Goal: Communication & Community: Answer question/provide support

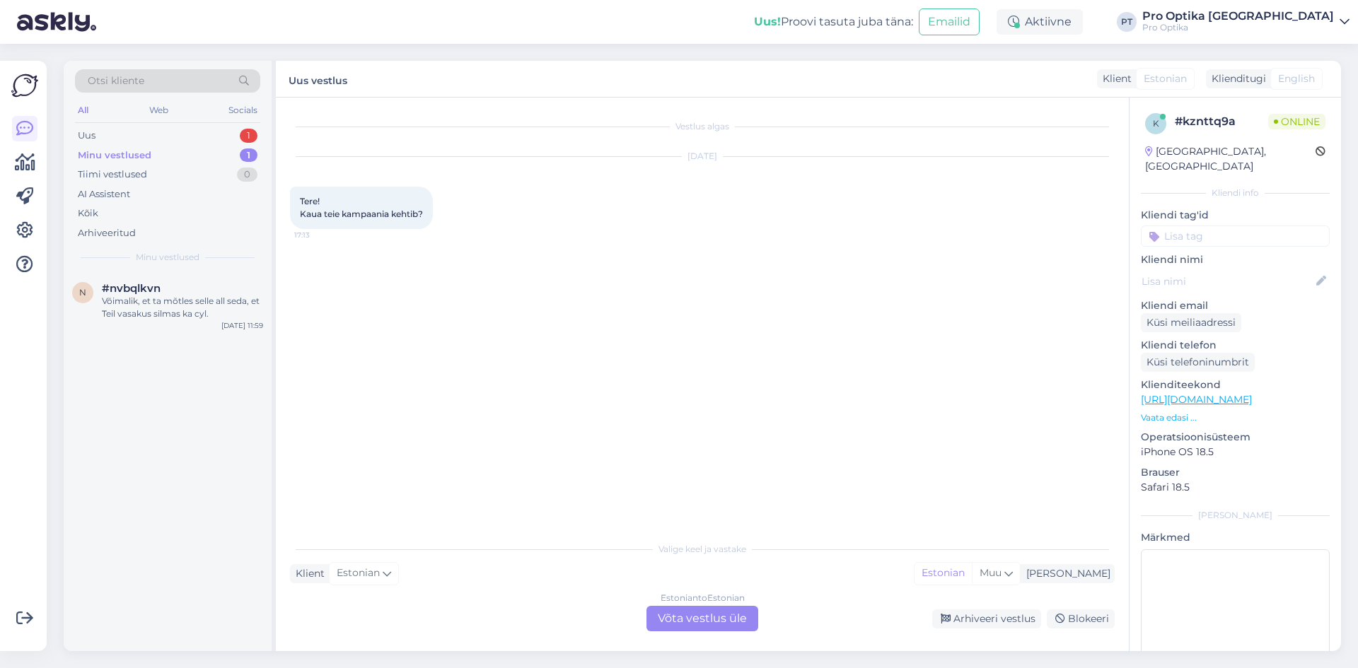
click at [678, 622] on div "Estonian to Estonian Võta vestlus üle" at bounding box center [702, 618] width 112 height 25
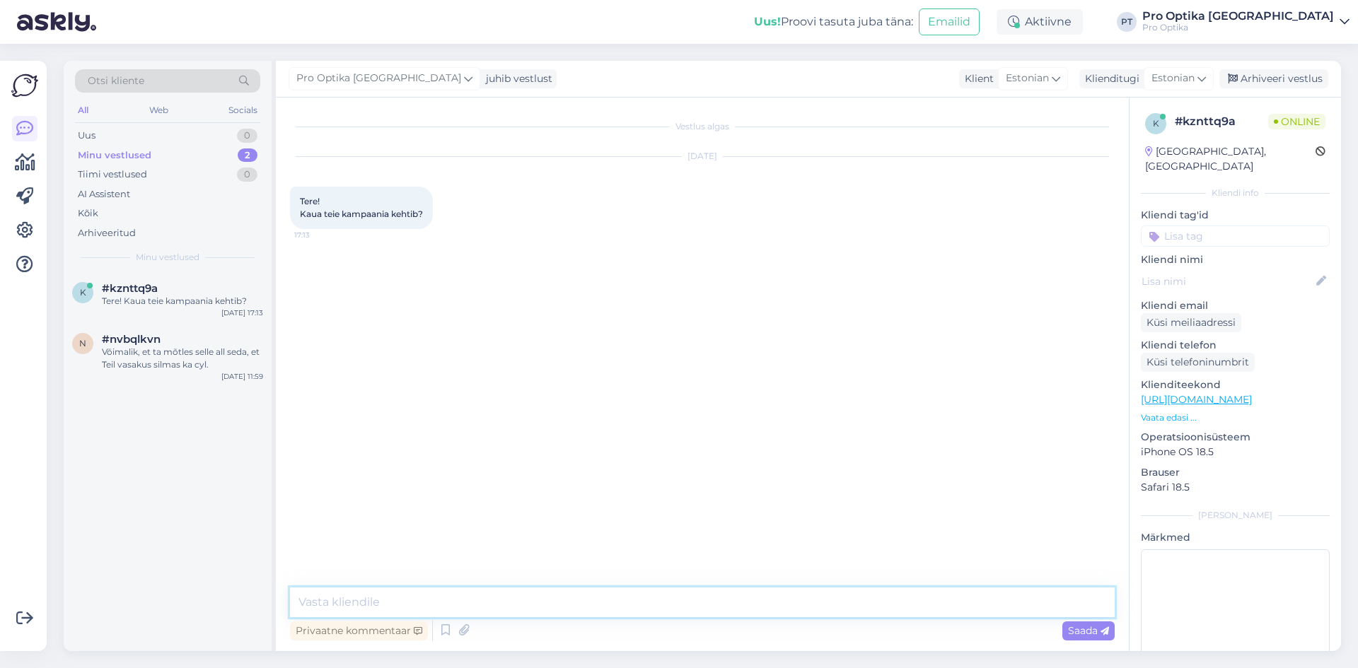
click at [359, 593] on textarea at bounding box center [702, 603] width 825 height 30
type textarea "Tere!"
type textarea "Kampaania kestab [DATE]."
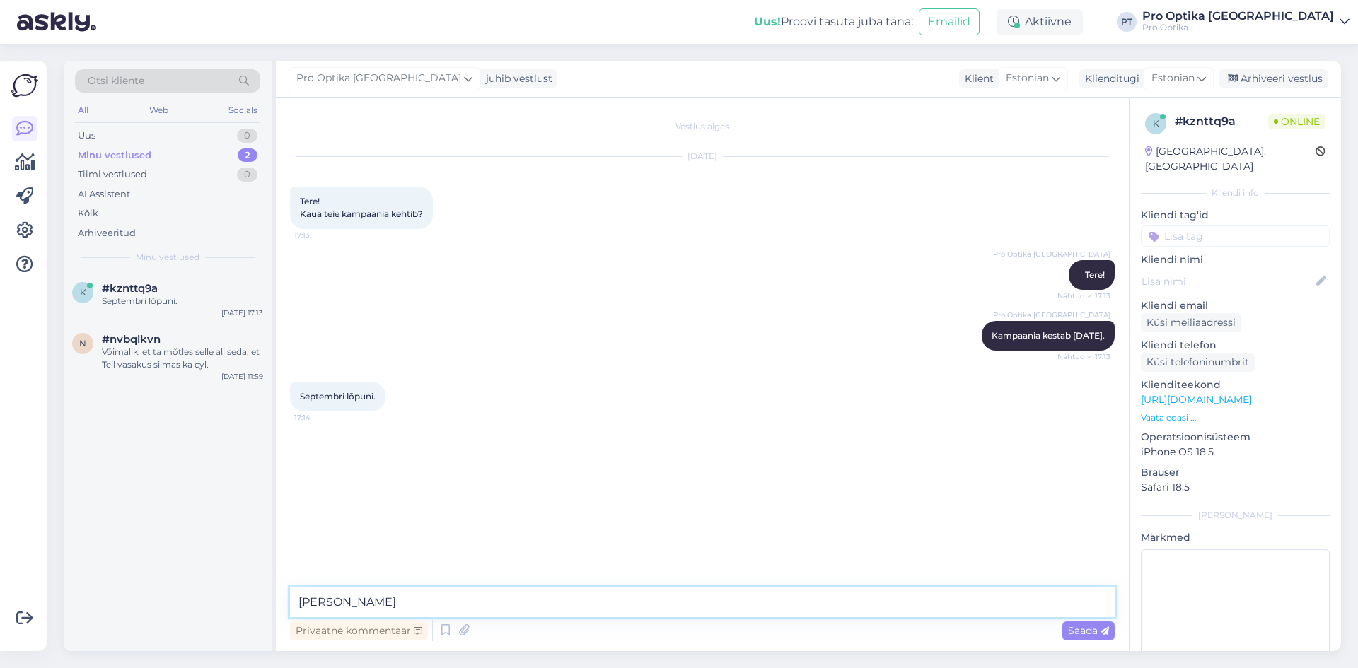
type textarea "Jah"
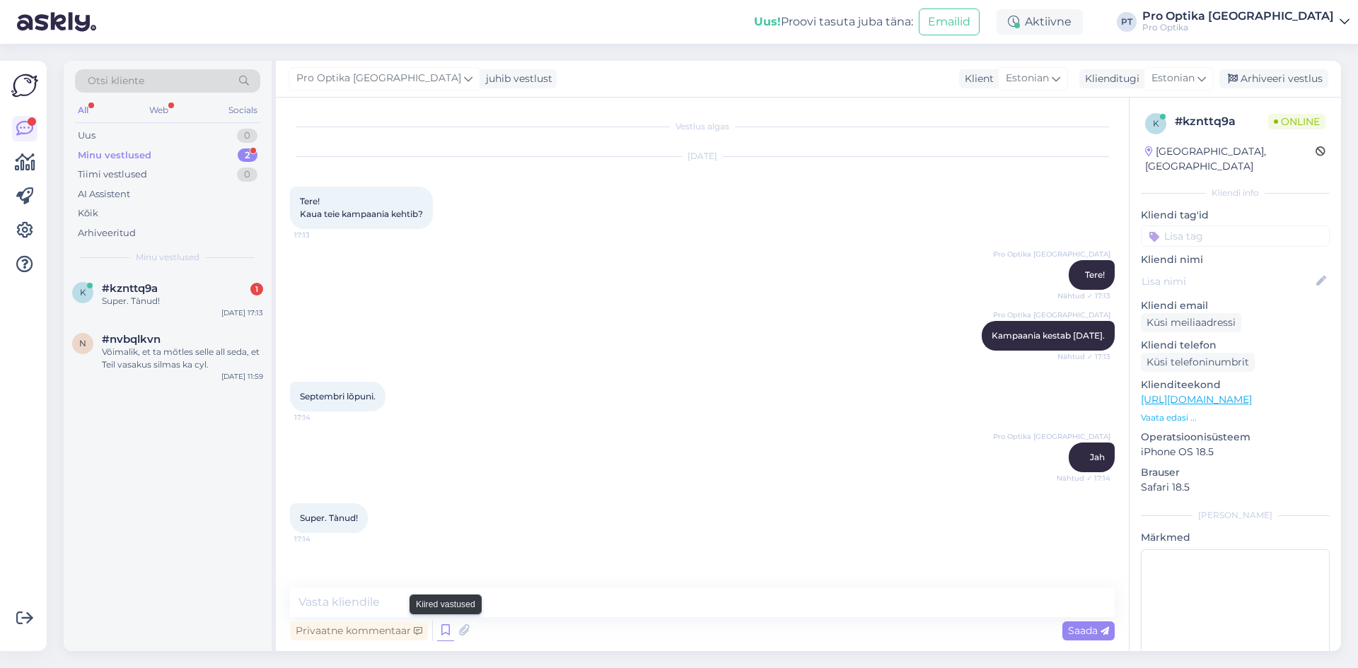
click at [443, 639] on icon at bounding box center [445, 630] width 17 height 21
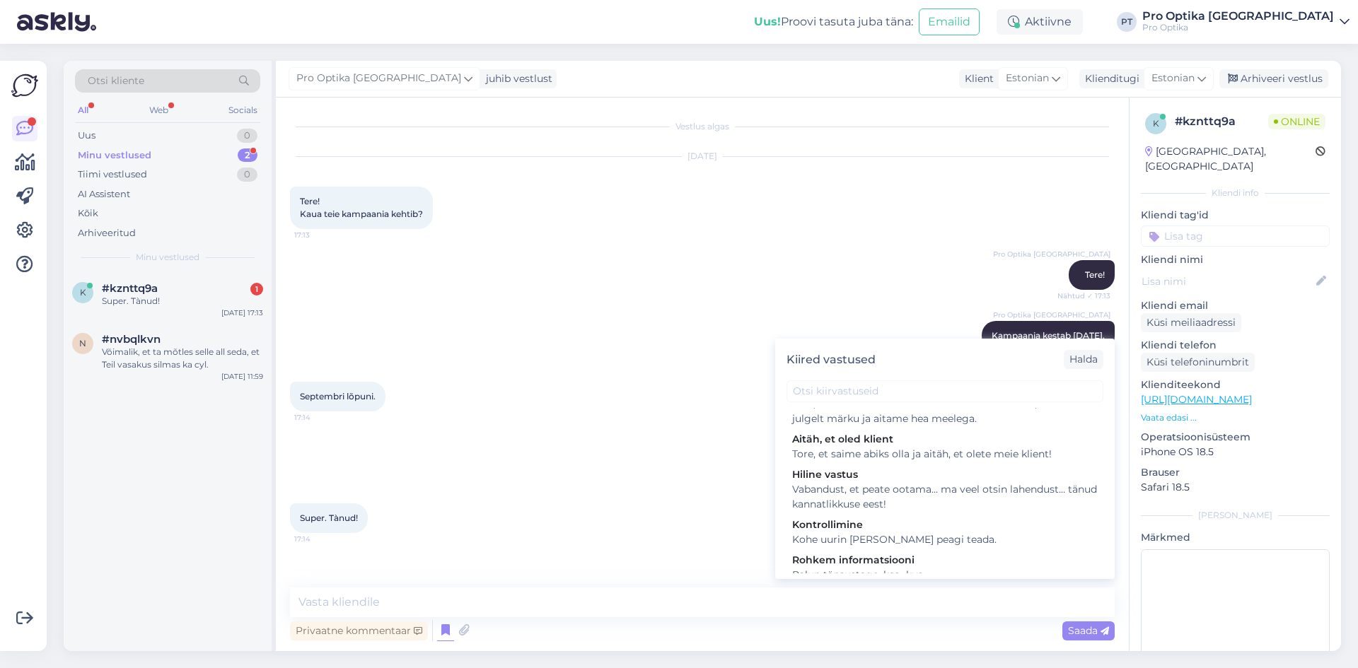
scroll to position [495, 0]
click at [929, 428] on div "Aitäh Tore, et saime abiks olla. Kui teil on veel küsimusi, andke julgelt [PERS…" at bounding box center [944, 403] width 317 height 50
type textarea "Tore, et saime abiks olla. Kui teil on veel küsimusi, andke julgelt märku ja ai…"
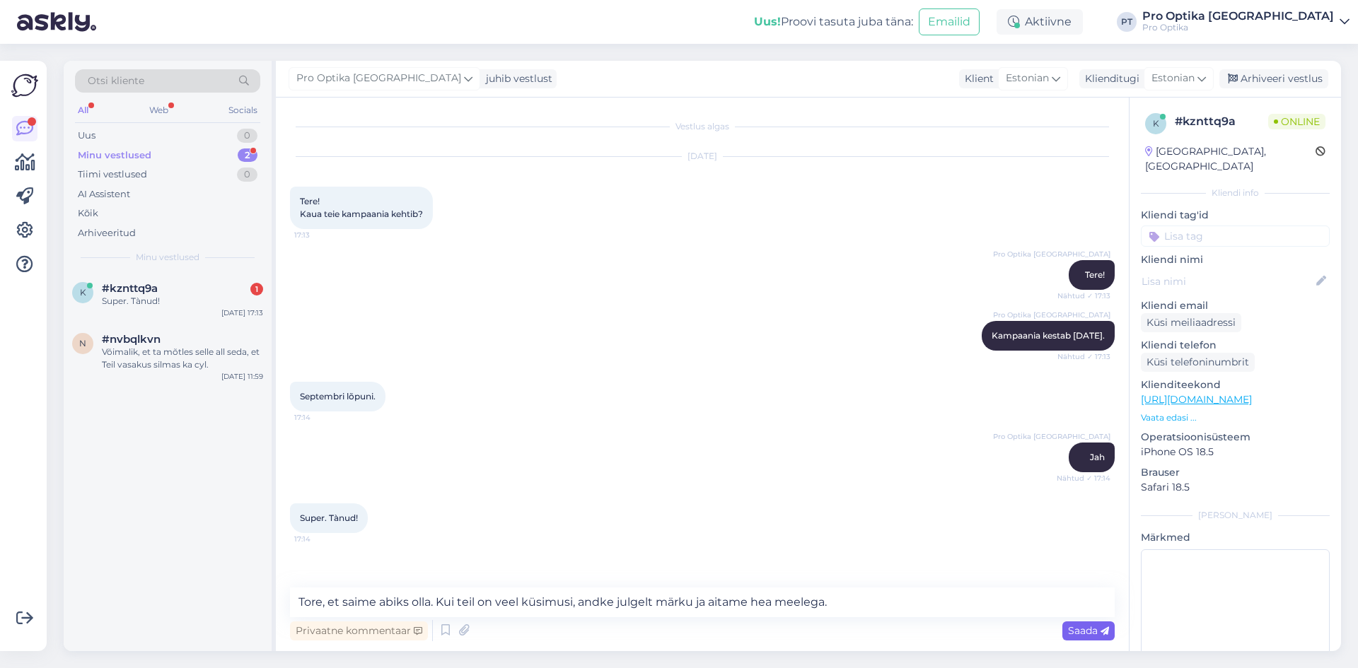
click at [1076, 636] on span "Saada" at bounding box center [1088, 630] width 41 height 13
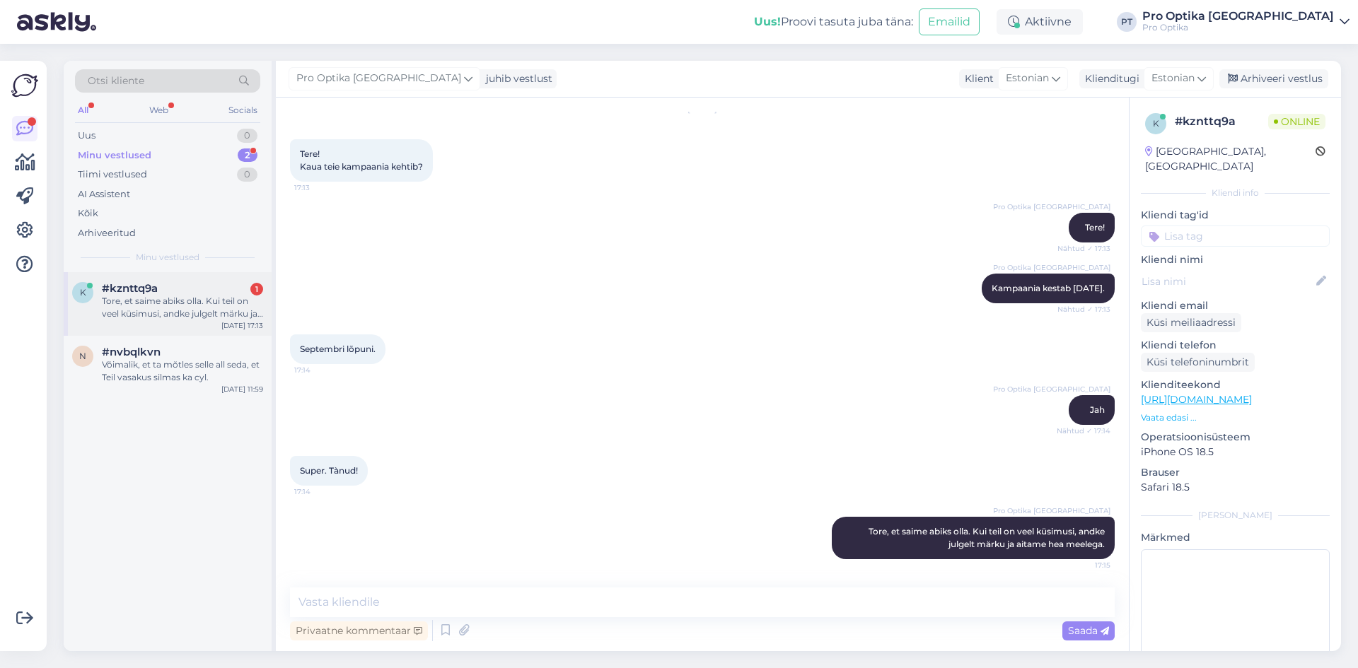
click at [173, 312] on div "Tore, et saime abiks olla. Kui teil on veel küsimusi, andke julgelt märku ja ai…" at bounding box center [182, 307] width 161 height 25
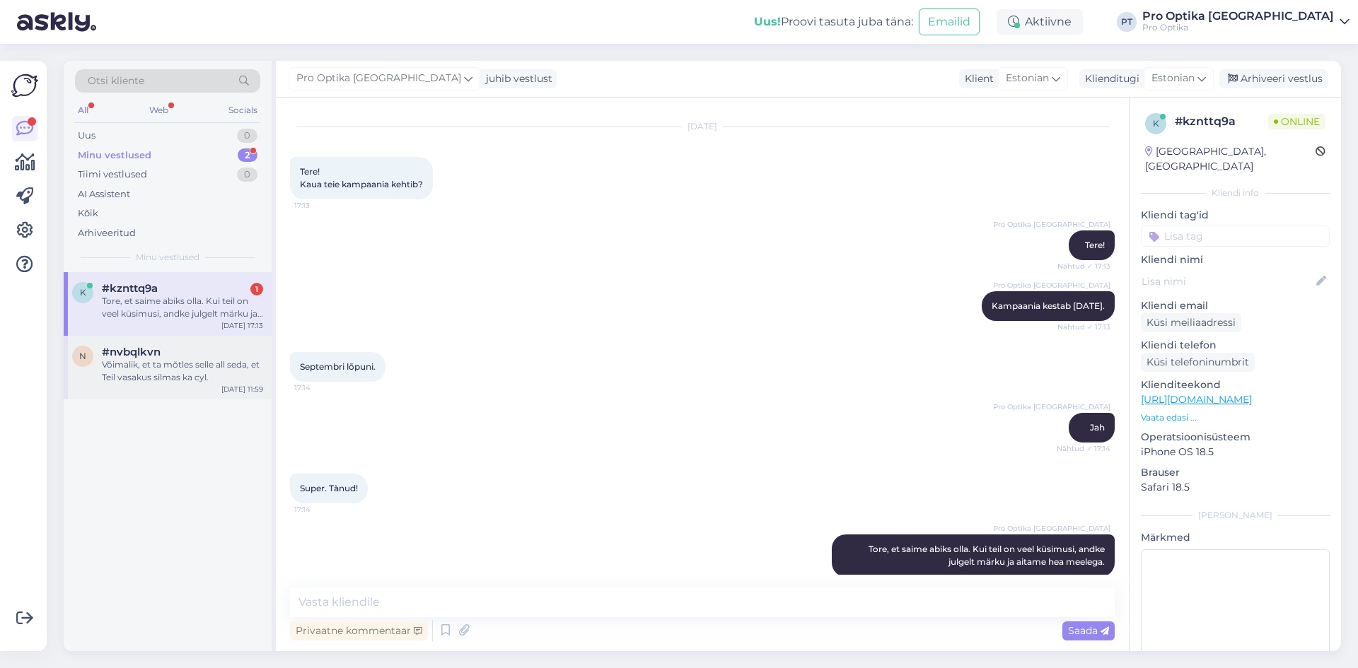
click at [134, 381] on div "Võimalik, et ta mõtles selle all seda, et Teil vasakus silmas ka cyl." at bounding box center [182, 371] width 161 height 25
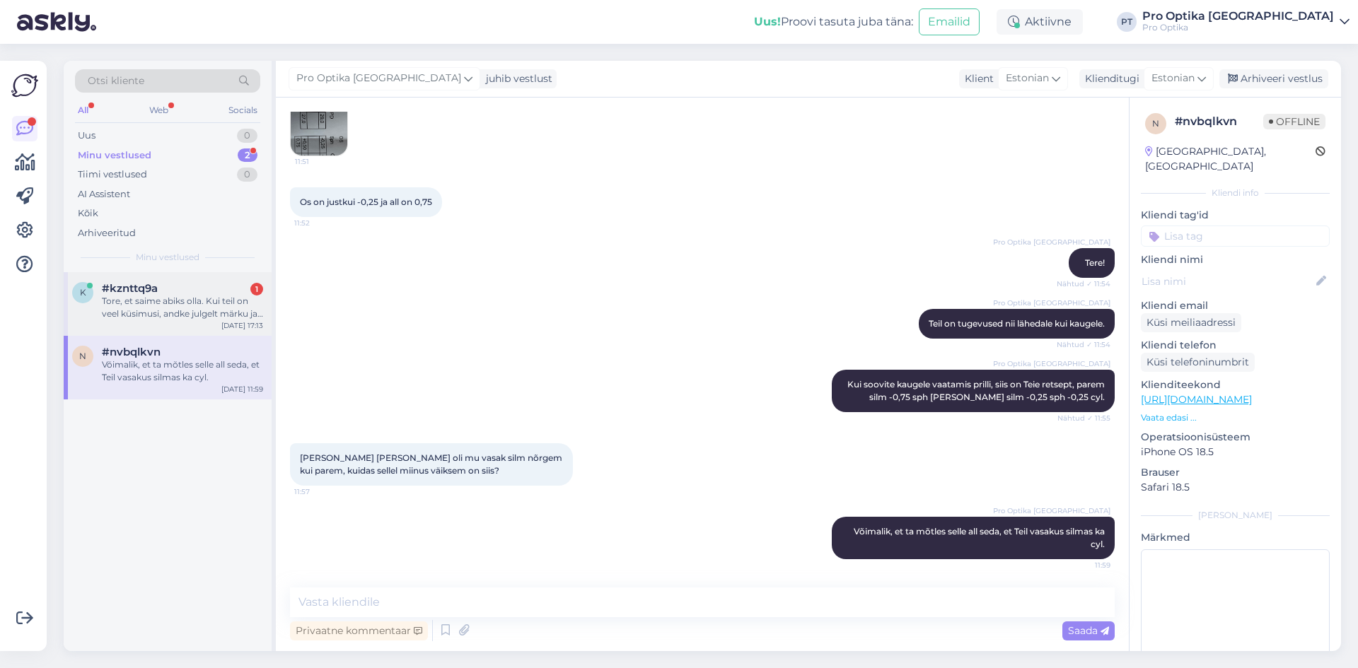
click at [175, 306] on div "Tore, et saime abiks olla. Kui teil on veel küsimusi, andke julgelt märku ja ai…" at bounding box center [182, 307] width 161 height 25
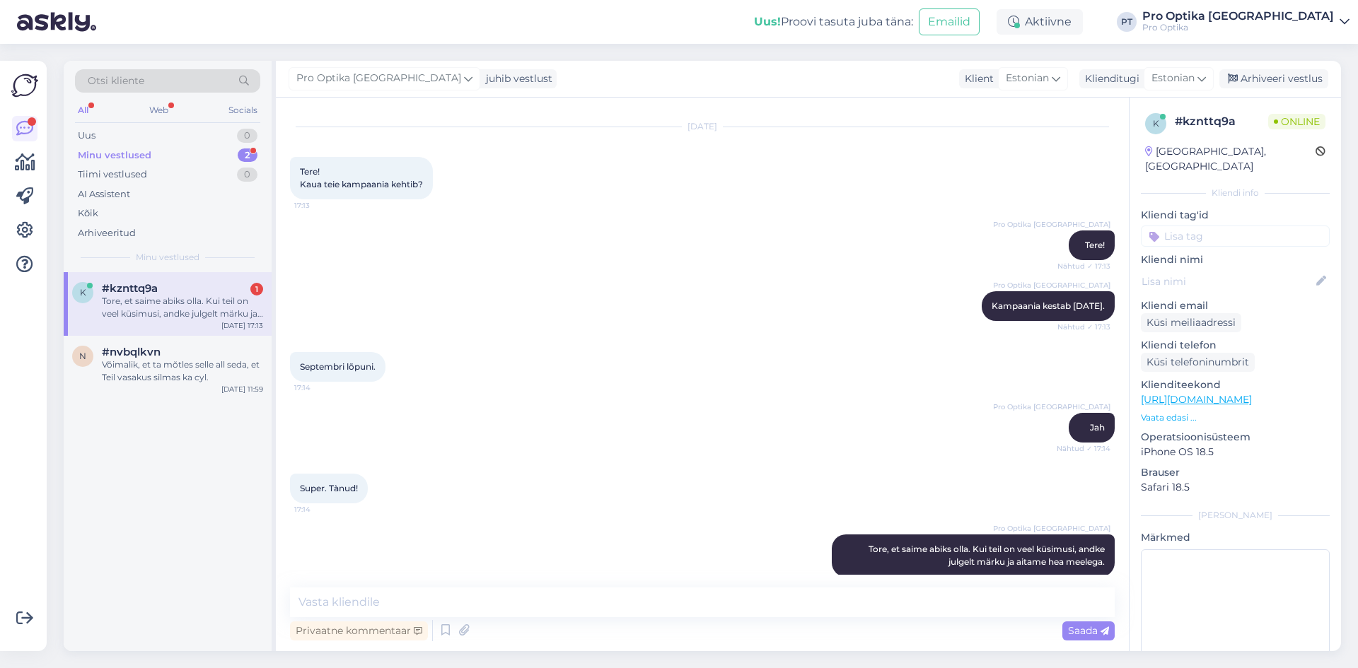
click at [185, 310] on div "Tore, et saime abiks olla. Kui teil on veel küsimusi, andke julgelt märku ja ai…" at bounding box center [182, 307] width 161 height 25
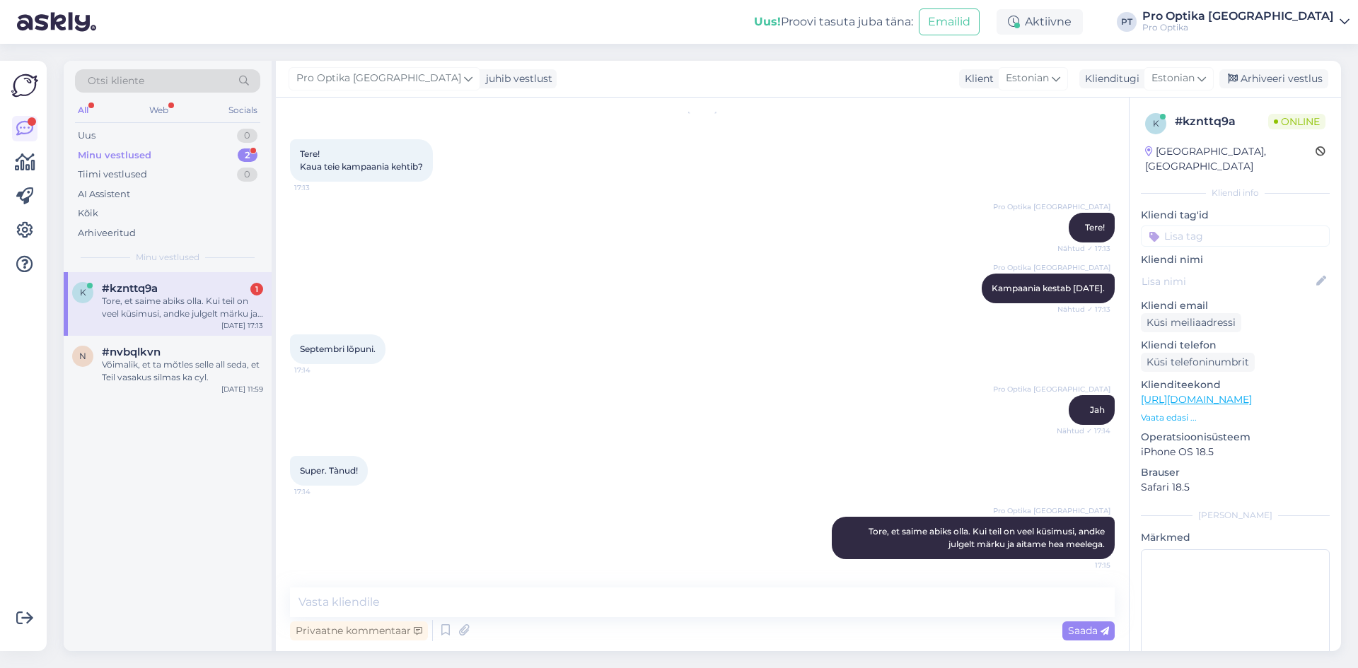
click at [128, 437] on div "k #kznttq9a 1 Tore, et saime abiks olla. Kui teil on veel küsimusi, andke julge…" at bounding box center [168, 461] width 208 height 379
click at [190, 359] on div "Võimalik, et ta mõtles selle all seda, et Teil vasakus silmas ka cyl." at bounding box center [182, 371] width 161 height 25
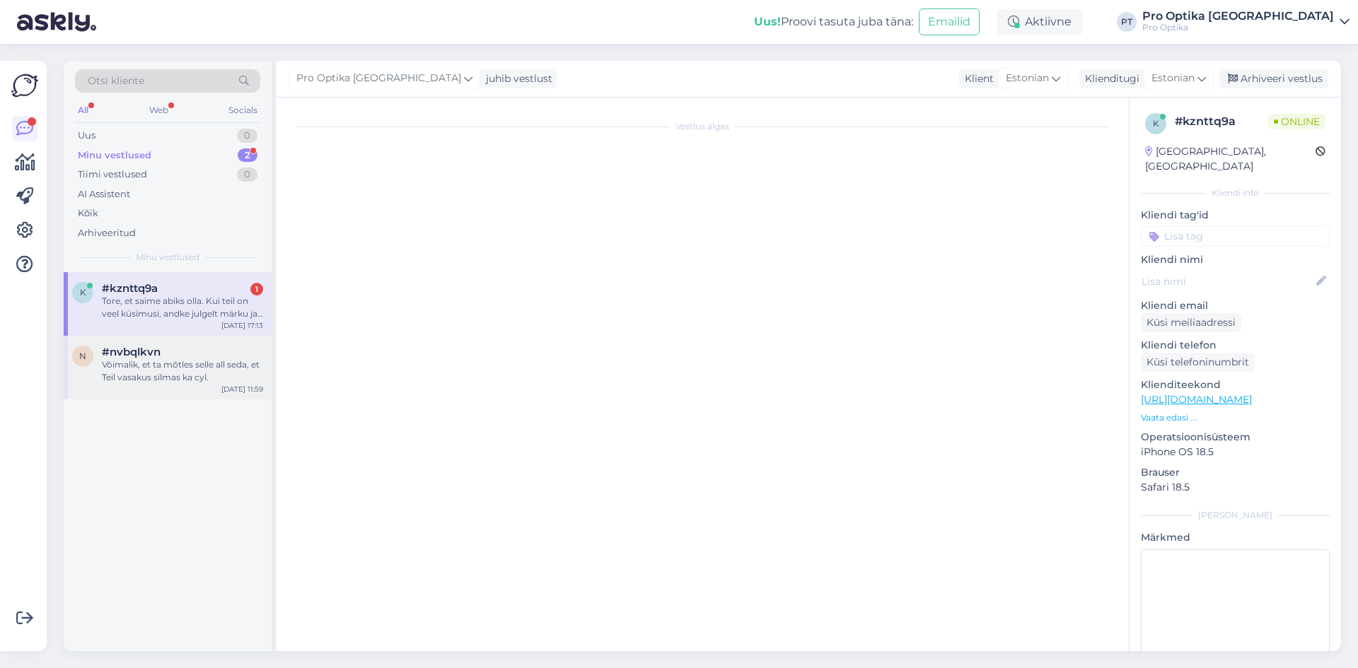
scroll to position [162, 0]
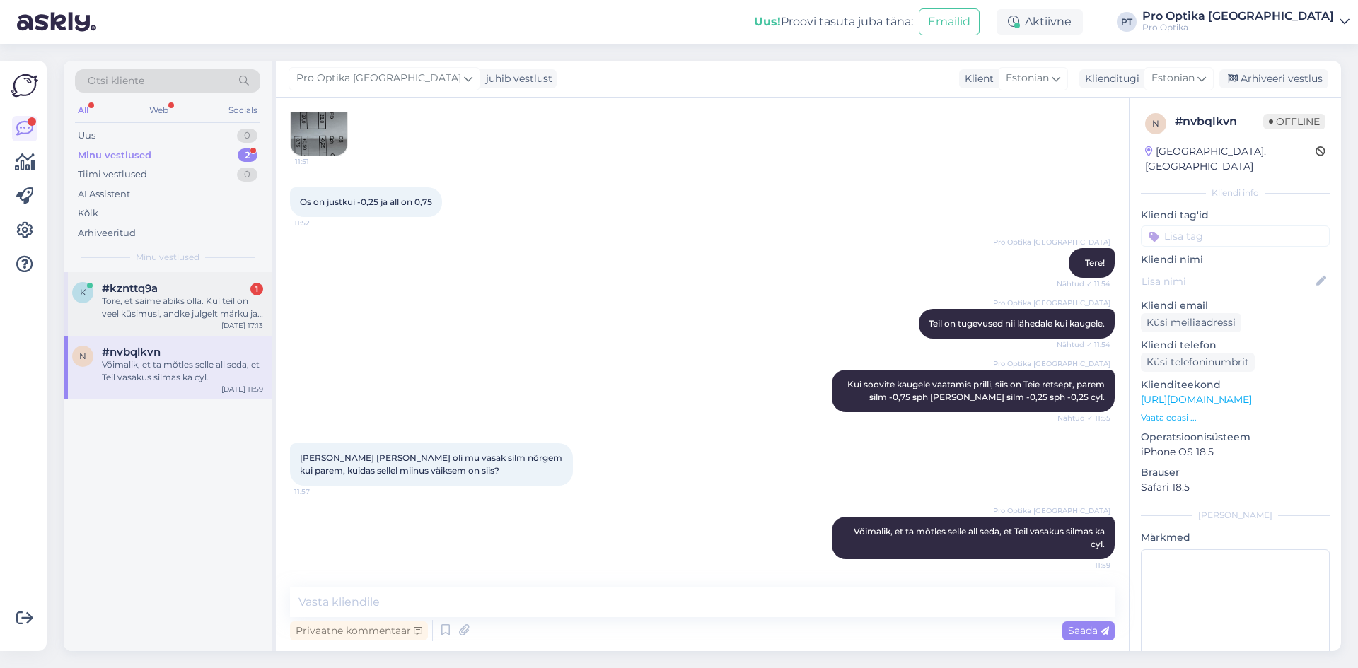
click at [208, 307] on div "Tore, et saime abiks olla. Kui teil on veel küsimusi, andke julgelt märku ja ai…" at bounding box center [182, 307] width 161 height 25
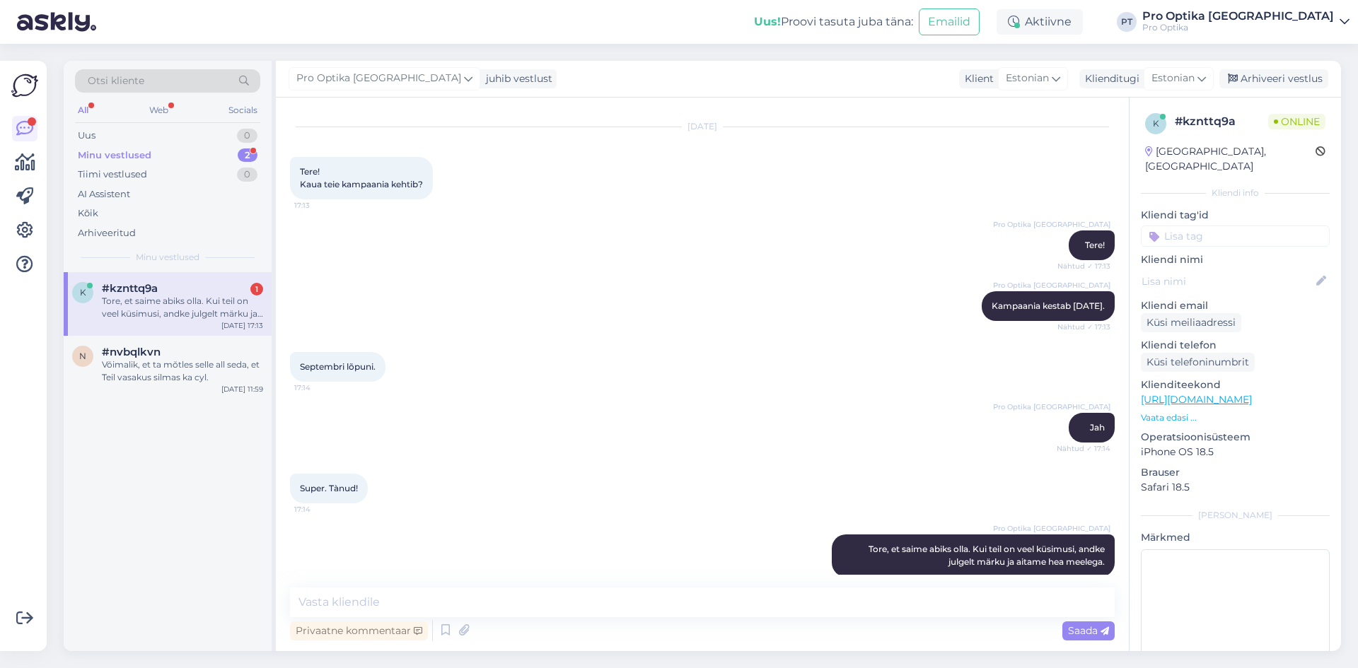
scroll to position [47, 0]
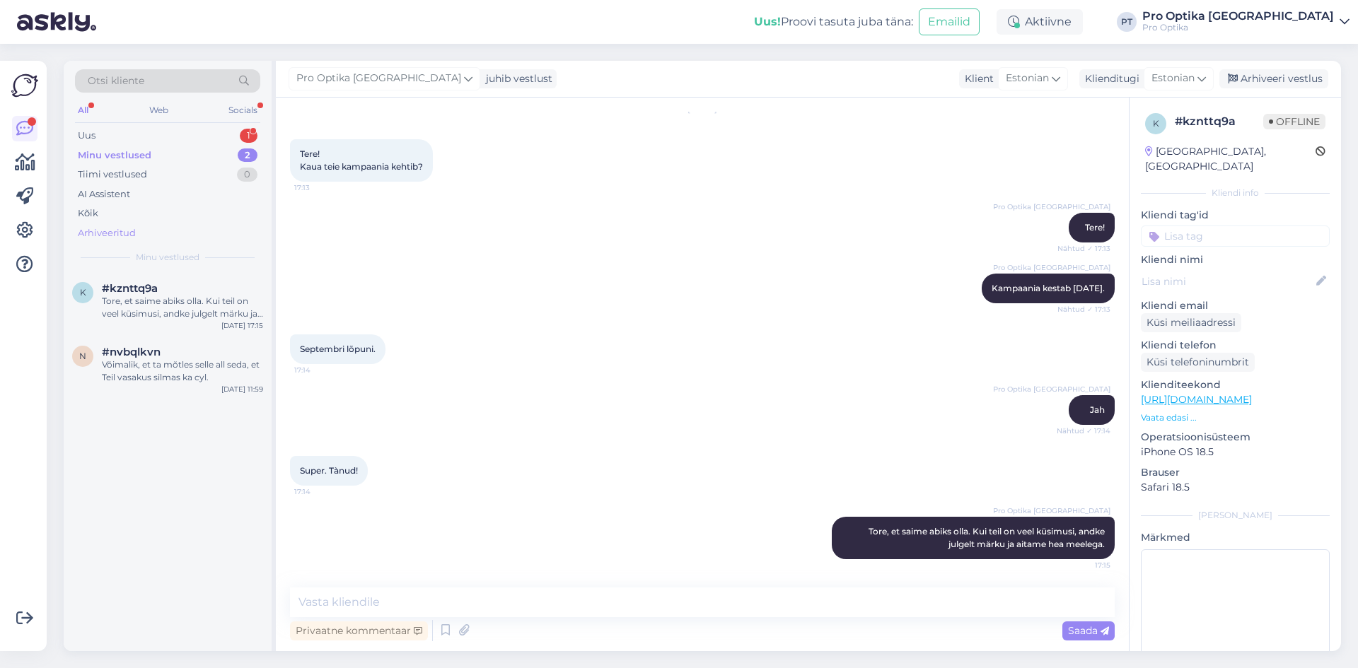
click at [176, 229] on div "Arhiveeritud" at bounding box center [167, 233] width 185 height 20
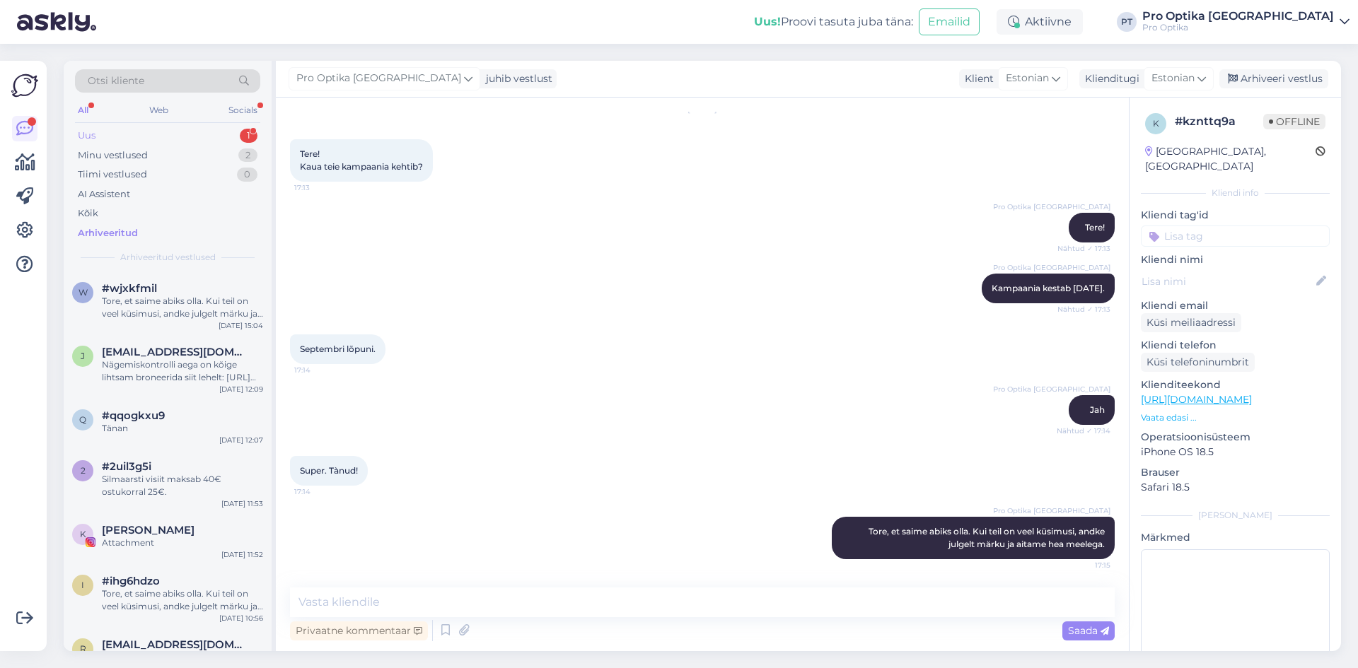
click at [254, 132] on div "1" at bounding box center [249, 136] width 18 height 14
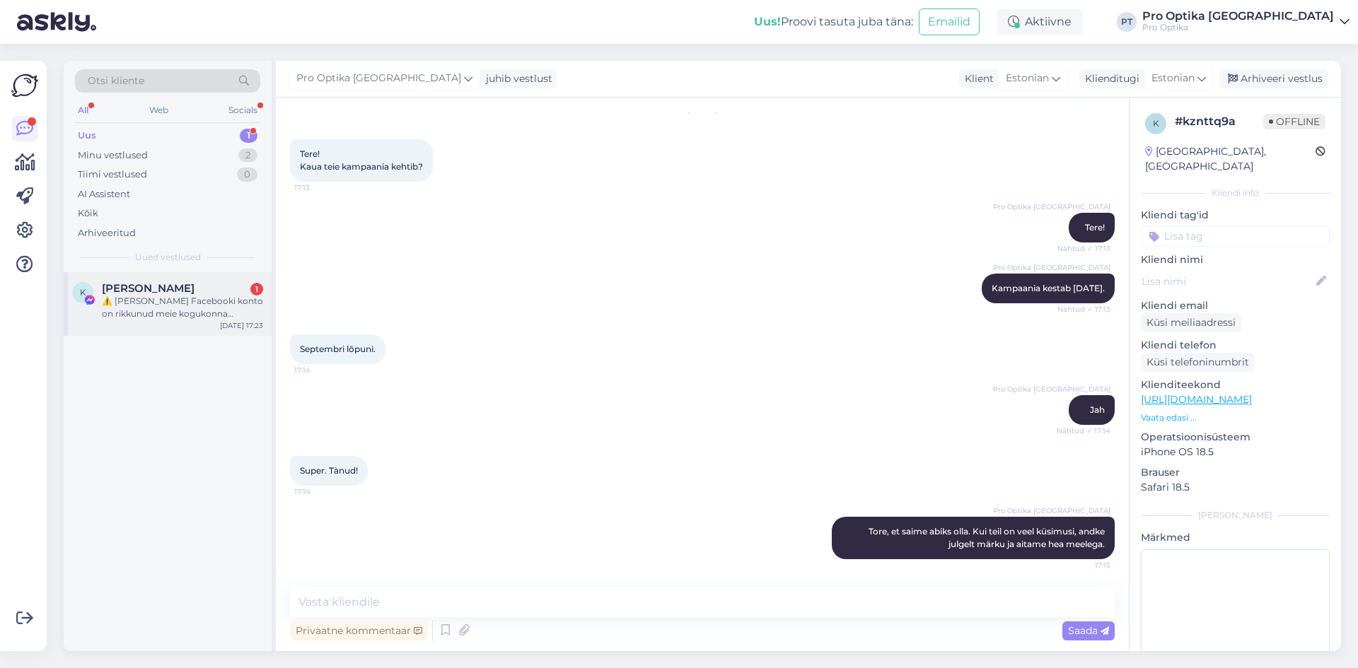
click at [162, 310] on div "⚠️ [PERSON_NAME] Facebooki konto on rikkunud meie kogukonna standardeid. Meie s…" at bounding box center [182, 307] width 161 height 25
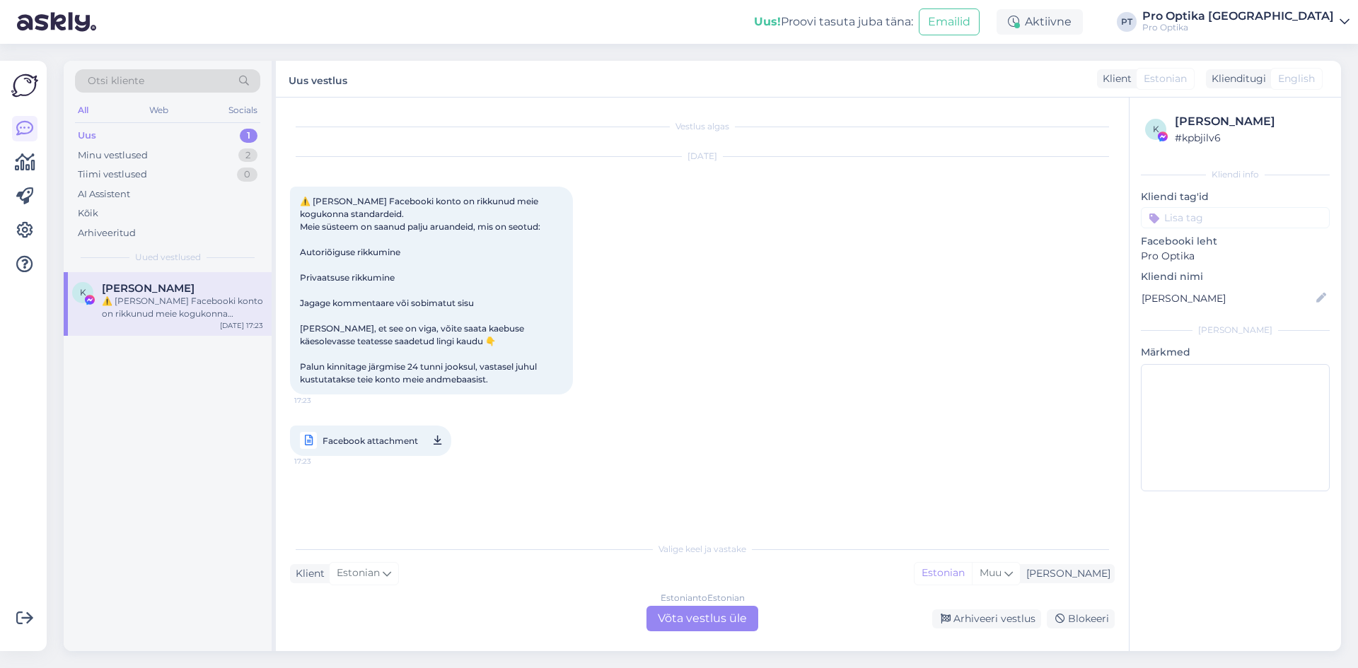
click at [663, 619] on div "Estonian to Estonian Võta vestlus üle" at bounding box center [702, 618] width 112 height 25
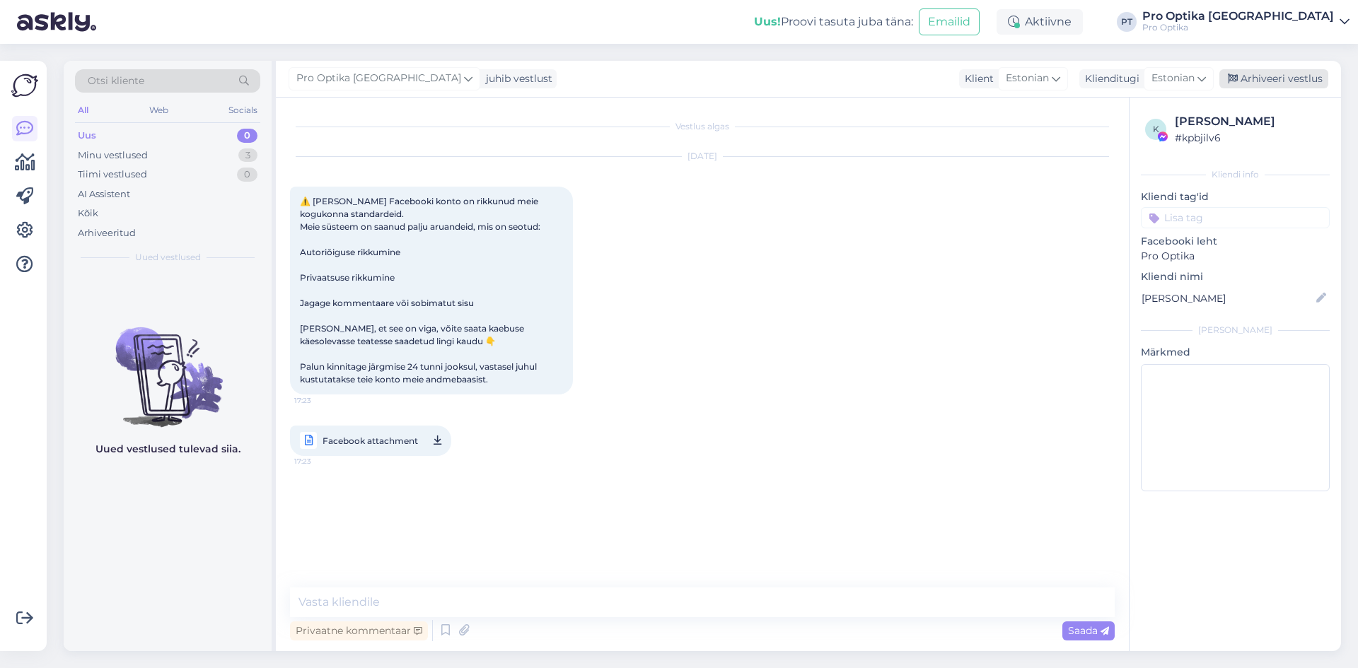
click at [1278, 83] on div "Arhiveeri vestlus" at bounding box center [1273, 78] width 109 height 19
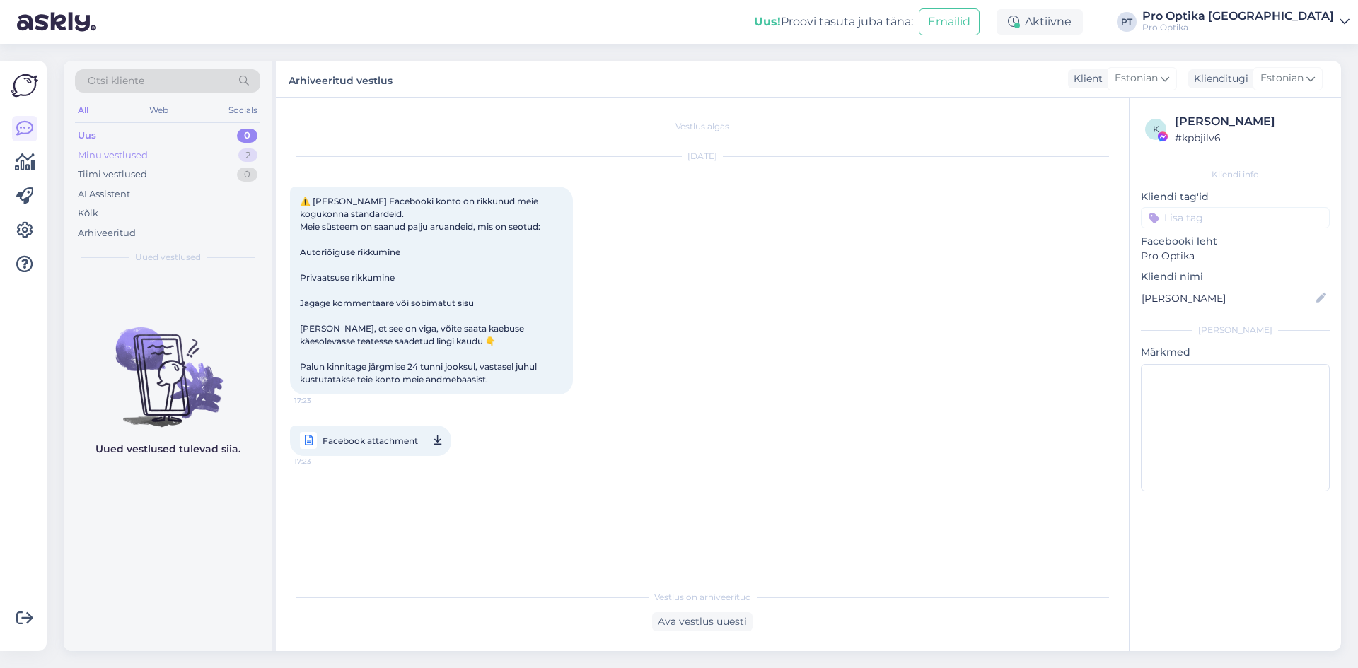
click at [230, 154] on div "Minu vestlused 2" at bounding box center [167, 156] width 185 height 20
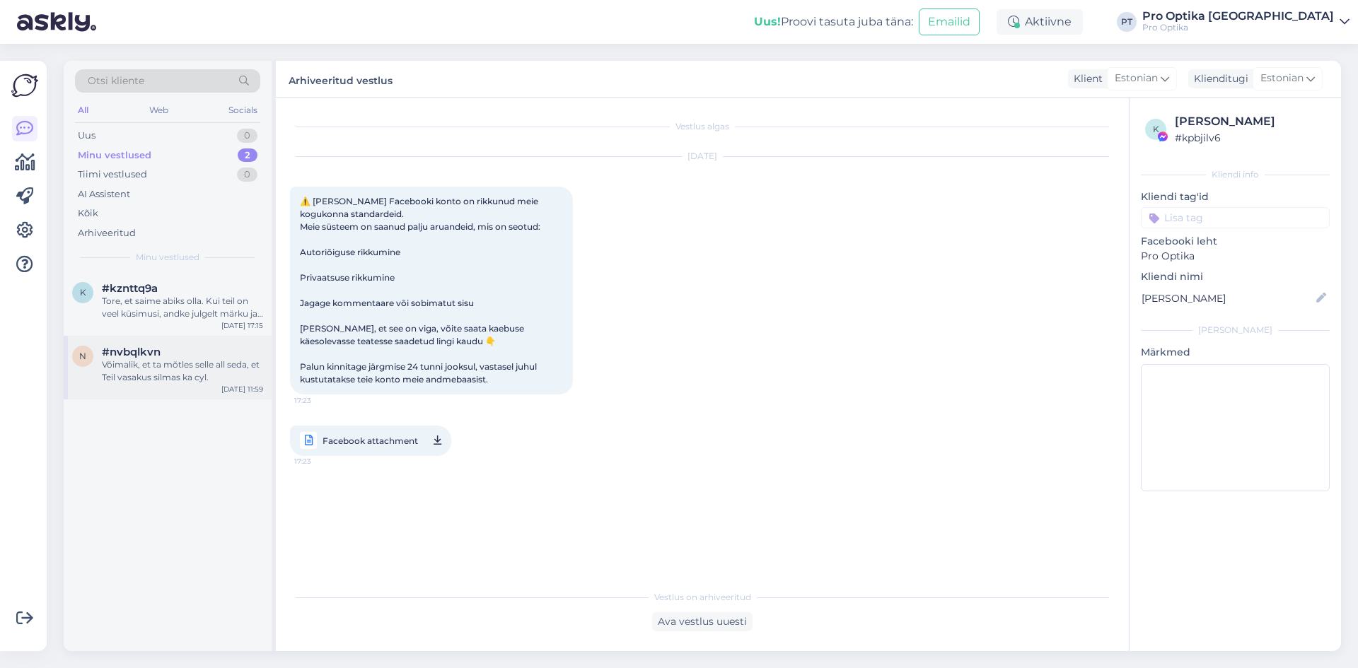
click at [194, 376] on div "Võimalik, et ta mõtles selle all seda, et Teil vasakus silmas ka cyl." at bounding box center [182, 371] width 161 height 25
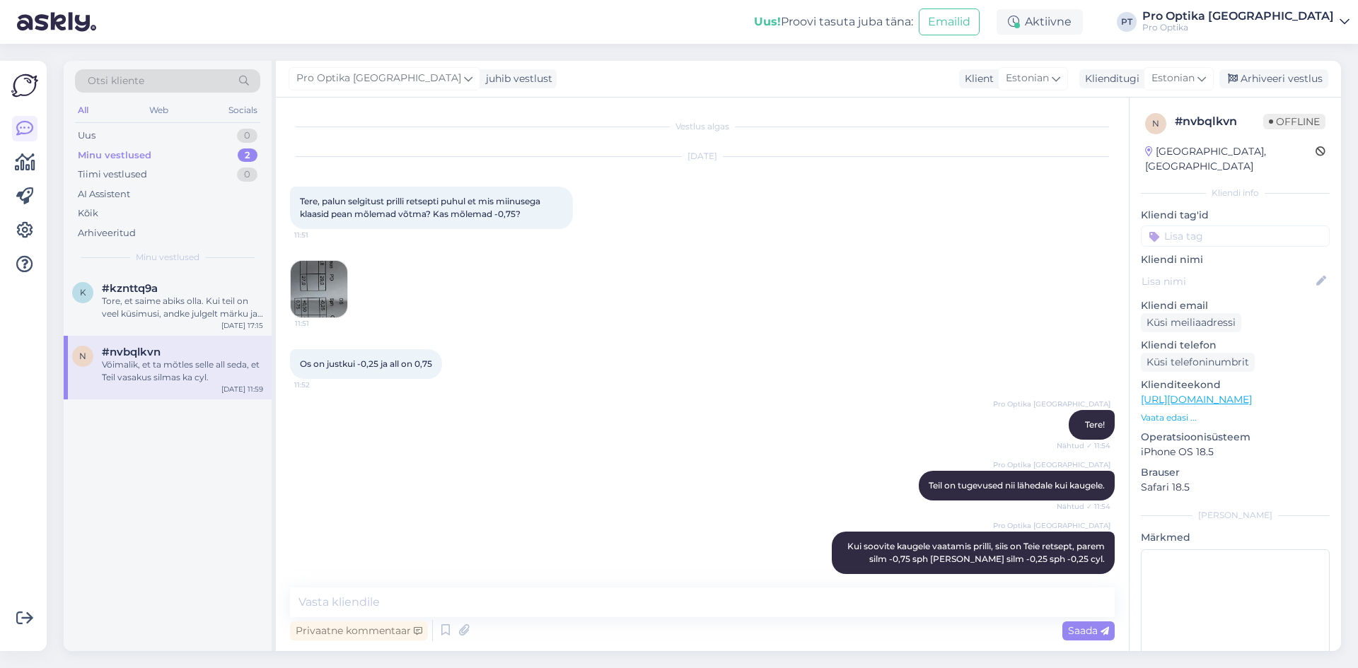
scroll to position [162, 0]
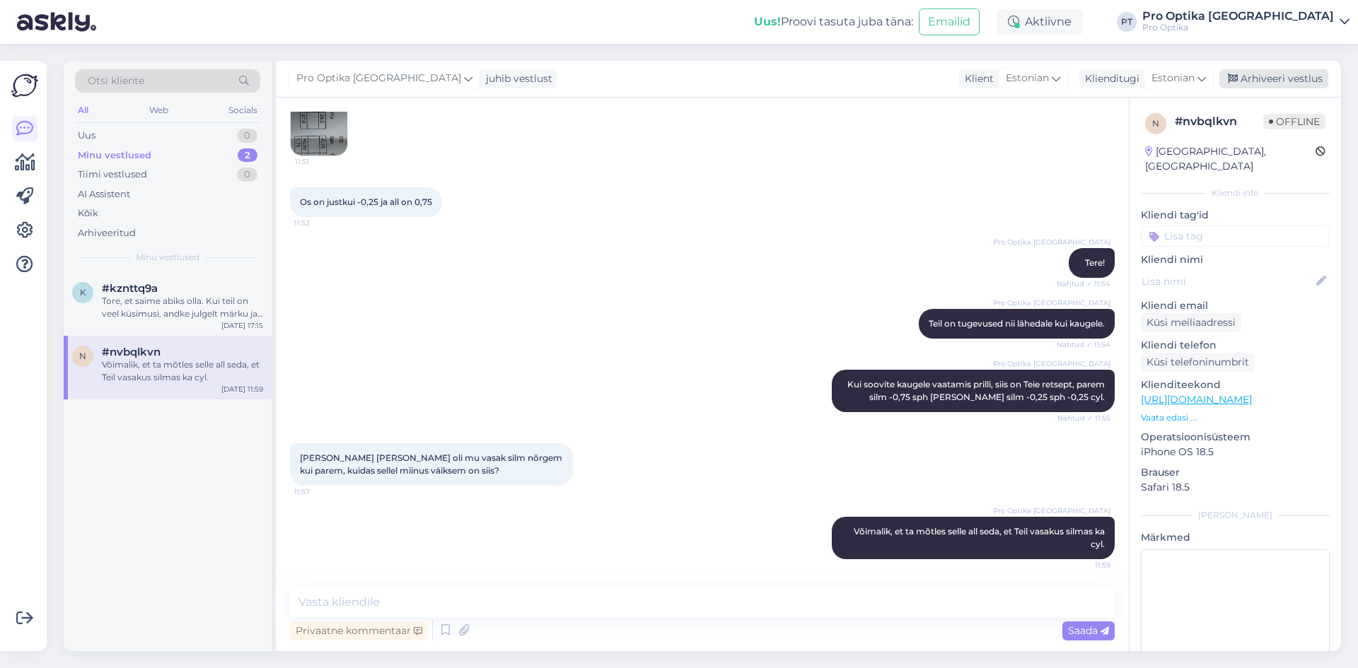
click at [1286, 79] on div "Arhiveeri vestlus" at bounding box center [1273, 78] width 109 height 19
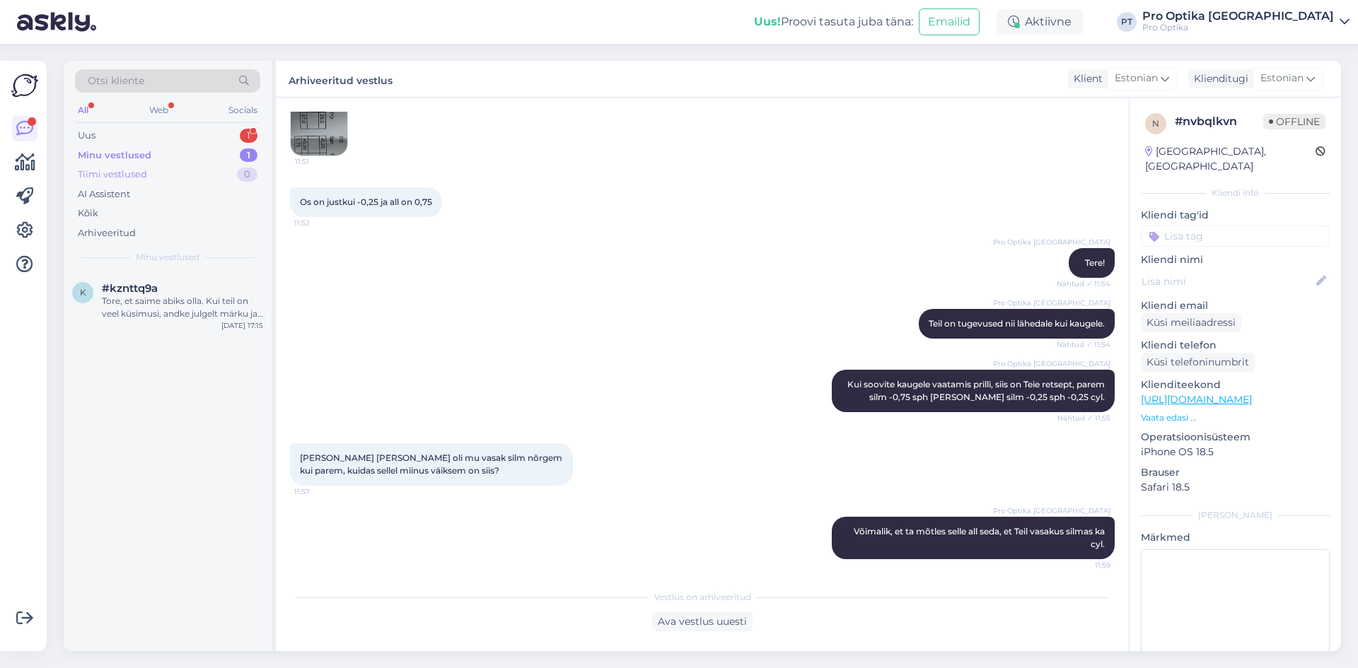
click at [226, 182] on div "Tiimi vestlused 0" at bounding box center [167, 175] width 185 height 20
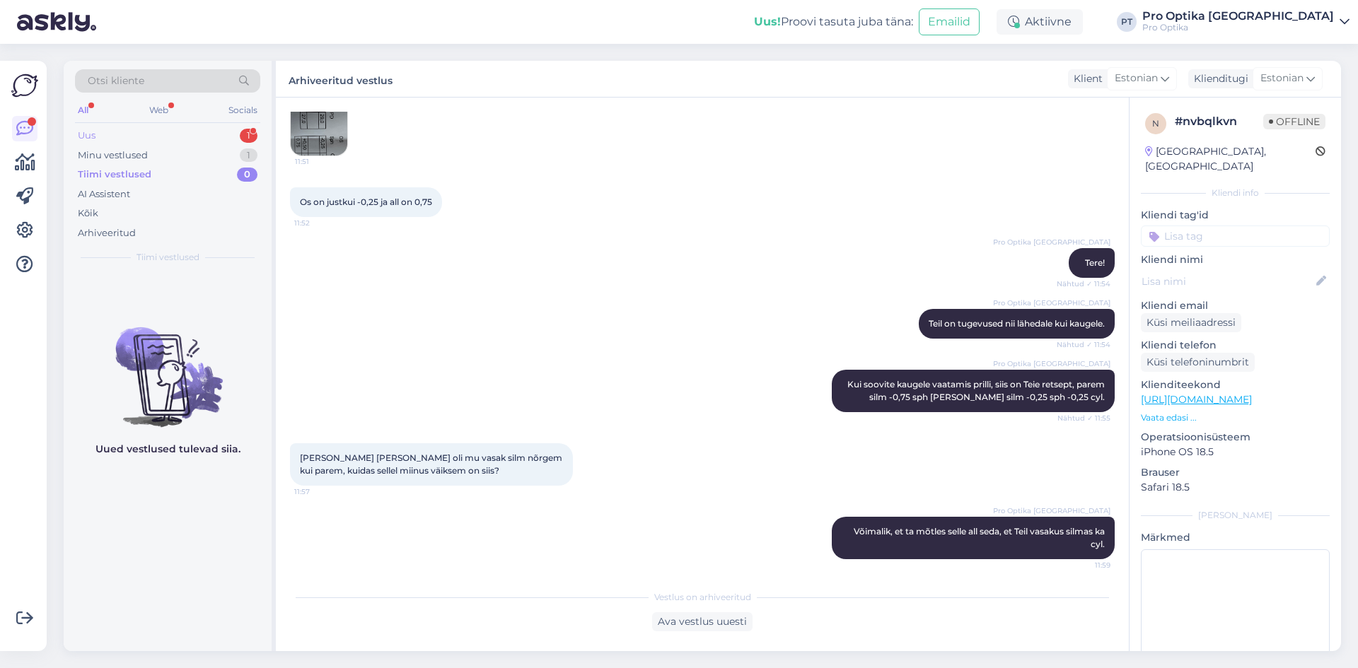
click at [247, 141] on div "1" at bounding box center [249, 136] width 18 height 14
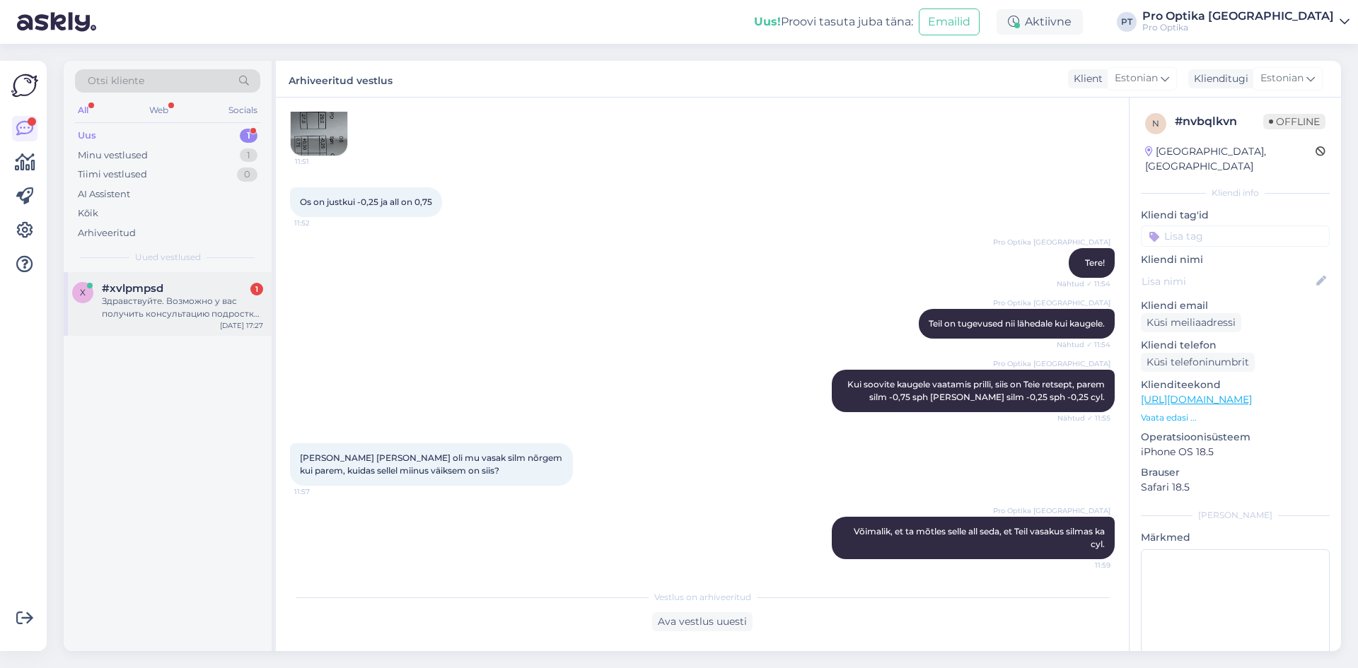
click at [216, 321] on div "x #xvlpmpsd 1 Здравствуйте. Возможно у вас получить консультацию подростку по п…" at bounding box center [168, 304] width 208 height 64
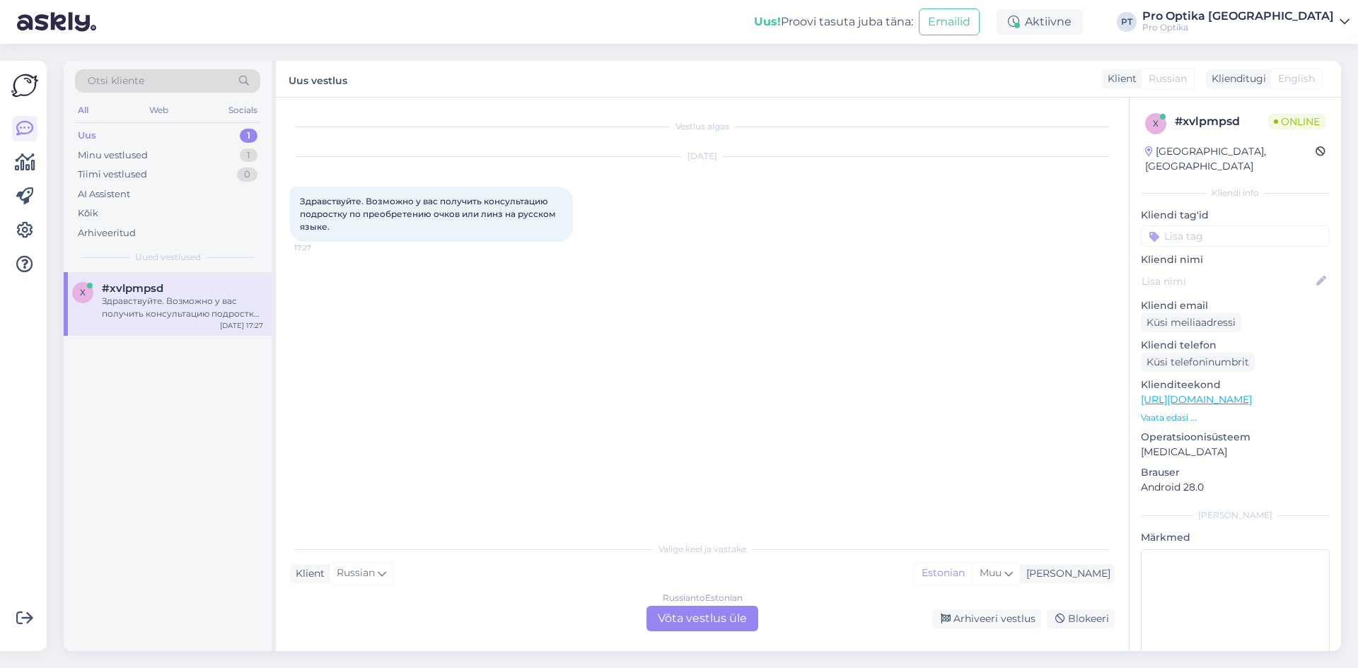
scroll to position [0, 0]
click at [702, 620] on div "Russian to Estonian Võta vestlus üle" at bounding box center [702, 618] width 112 height 25
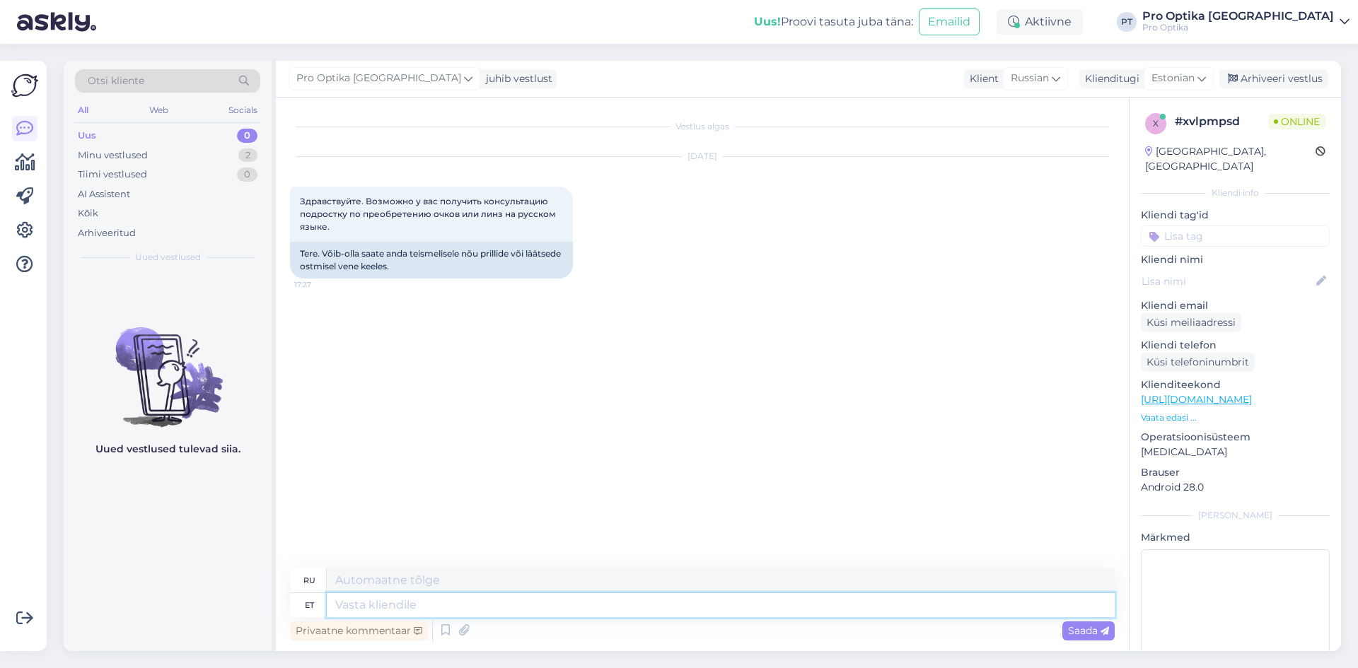
click at [460, 598] on textarea at bounding box center [721, 605] width 788 height 24
type textarea "Tere!"
type textarea "Привет!"
type textarea "Mida"
type textarea "Что"
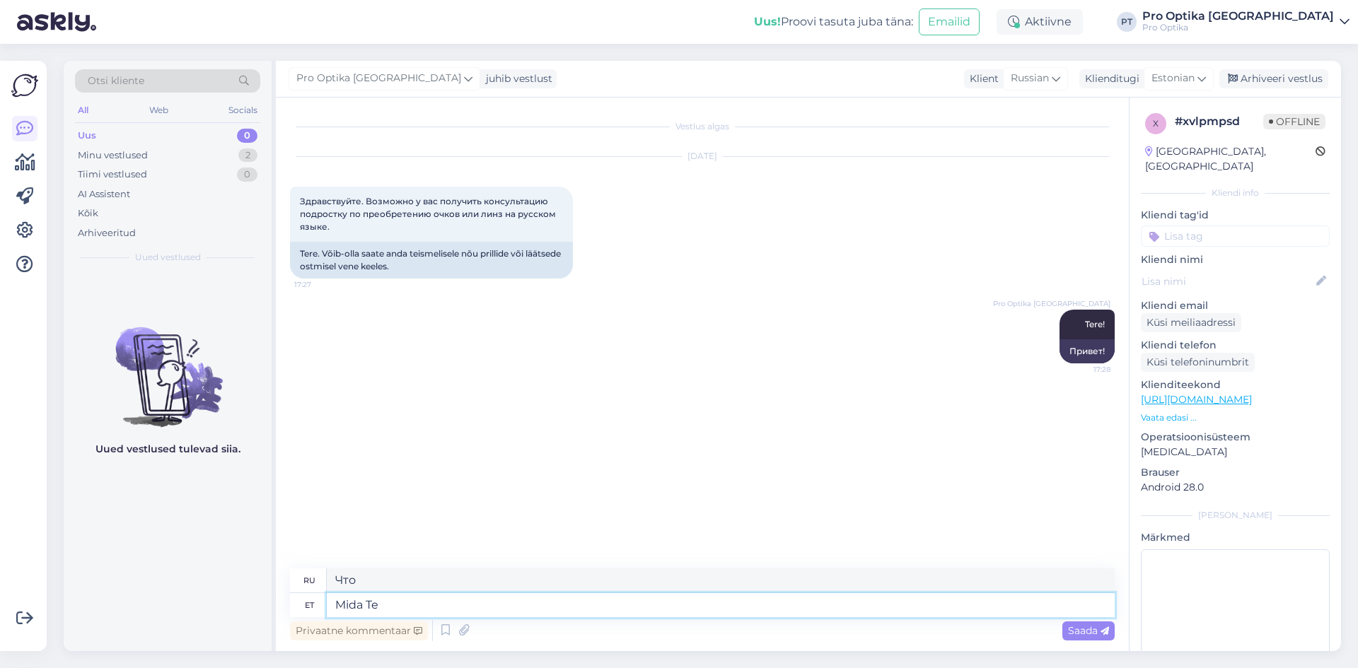
type textarea "Mida Te"
type textarea "Что вы"
type textarea "Mida Te täpsemalt"
type textarea "Что именно вы делаете?"
type textarea "Mida Te täpsemalt teda"
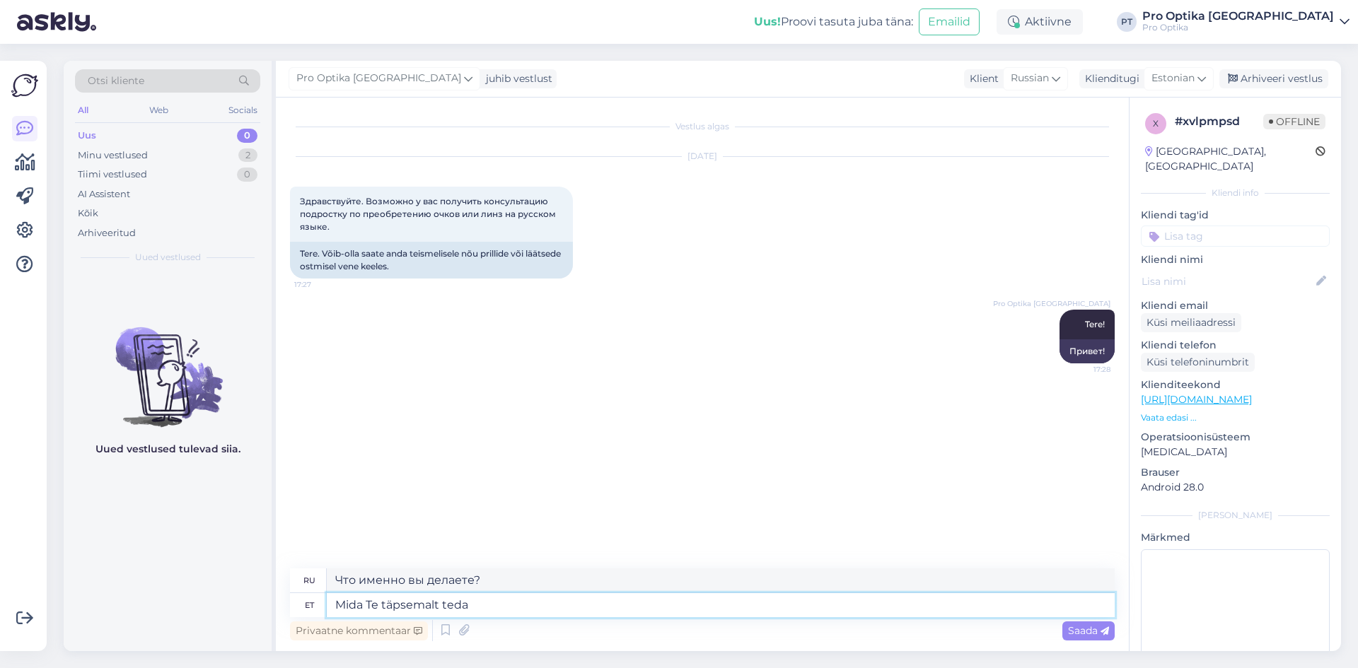
type textarea "Что именно вы хотите, чтобы он сделал?"
type textarea "Mida Te täpsemalt teda soovit"
type textarea "Чего именно вы от него хотите?"
type textarea "Mida Te täpsemalt teda soovite?"
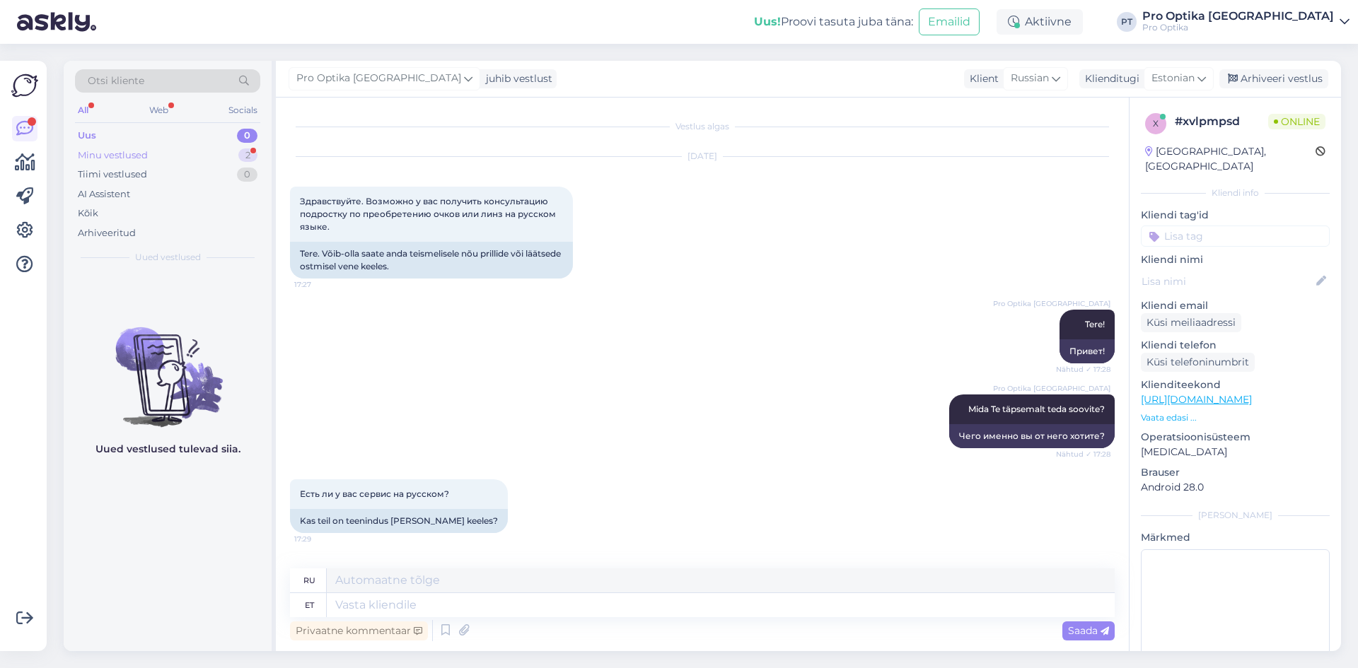
click at [119, 159] on div "Minu vestlused" at bounding box center [113, 156] width 70 height 14
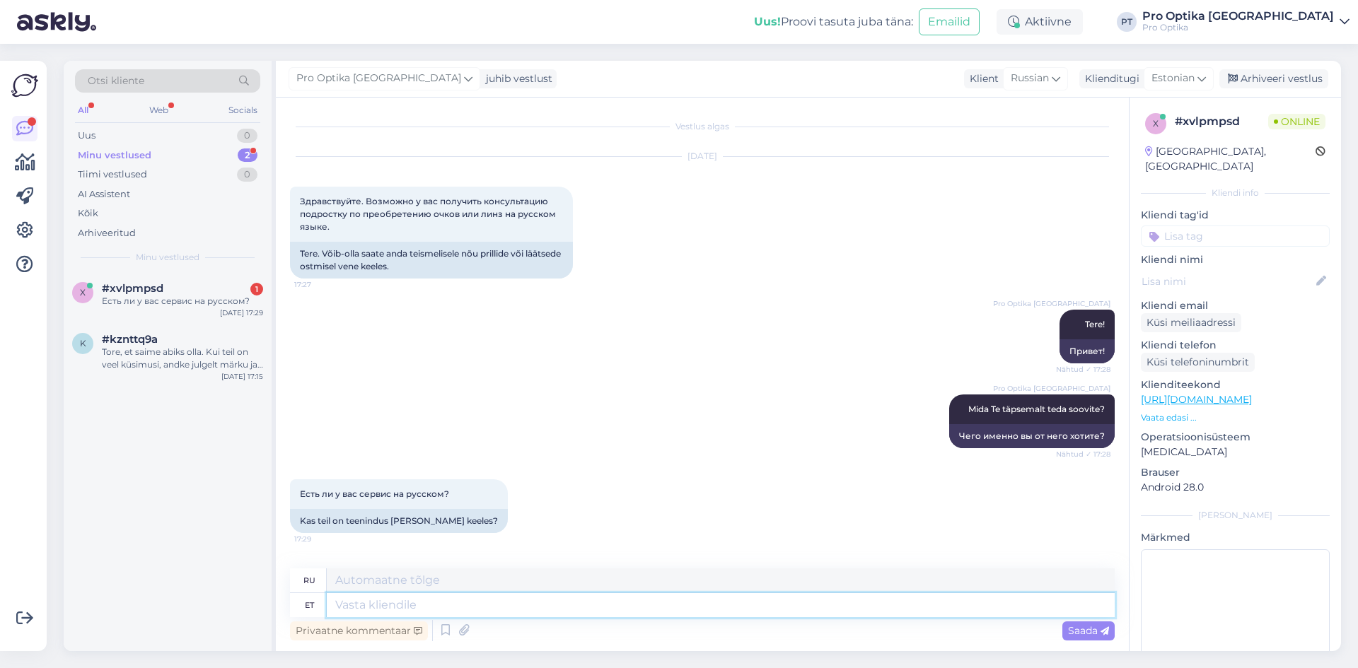
click at [407, 612] on textarea at bounding box center [721, 605] width 788 height 24
type textarea "Meie"
type textarea "Наш"
type textarea "Meie Kaupluses"
type textarea "В нашем магазине"
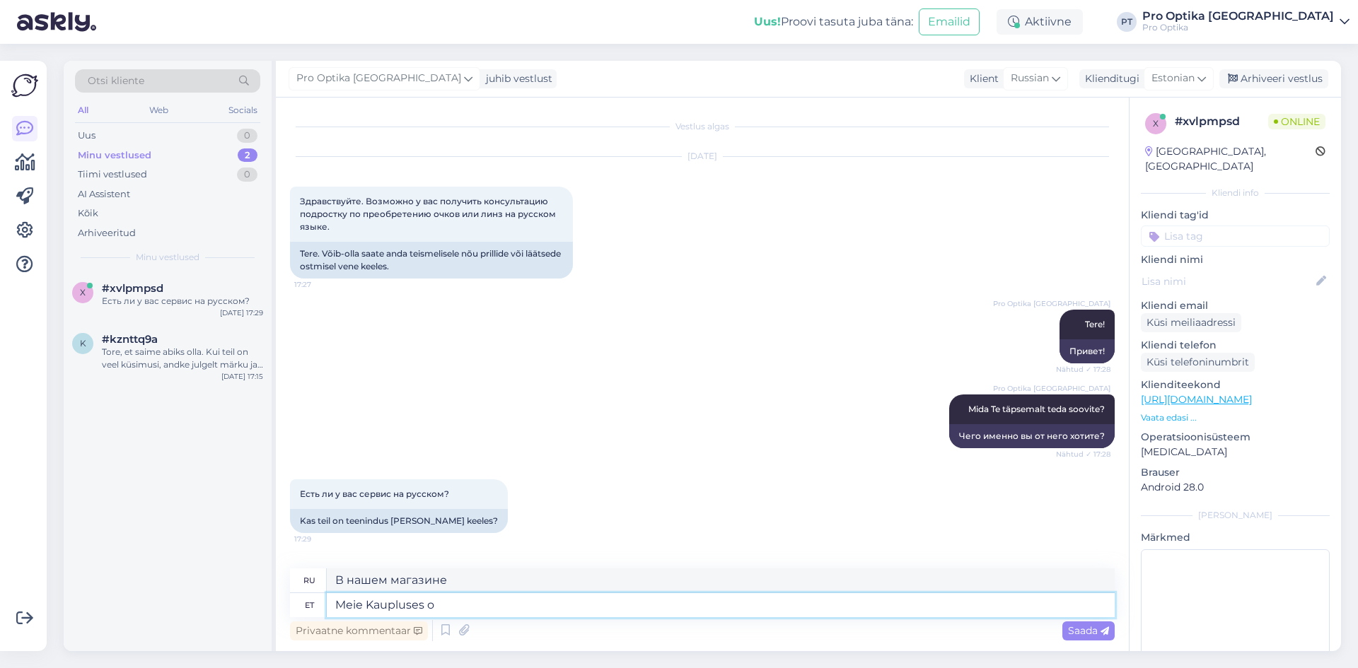
type textarea "Meie Kaupluses on"
type textarea "В нашем магазине есть"
type textarea "Meie Kaupluses on teenindus ka"
type textarea "В нашем магазине есть сервис"
type textarea "Meie Kaupluses on teenindus ka"
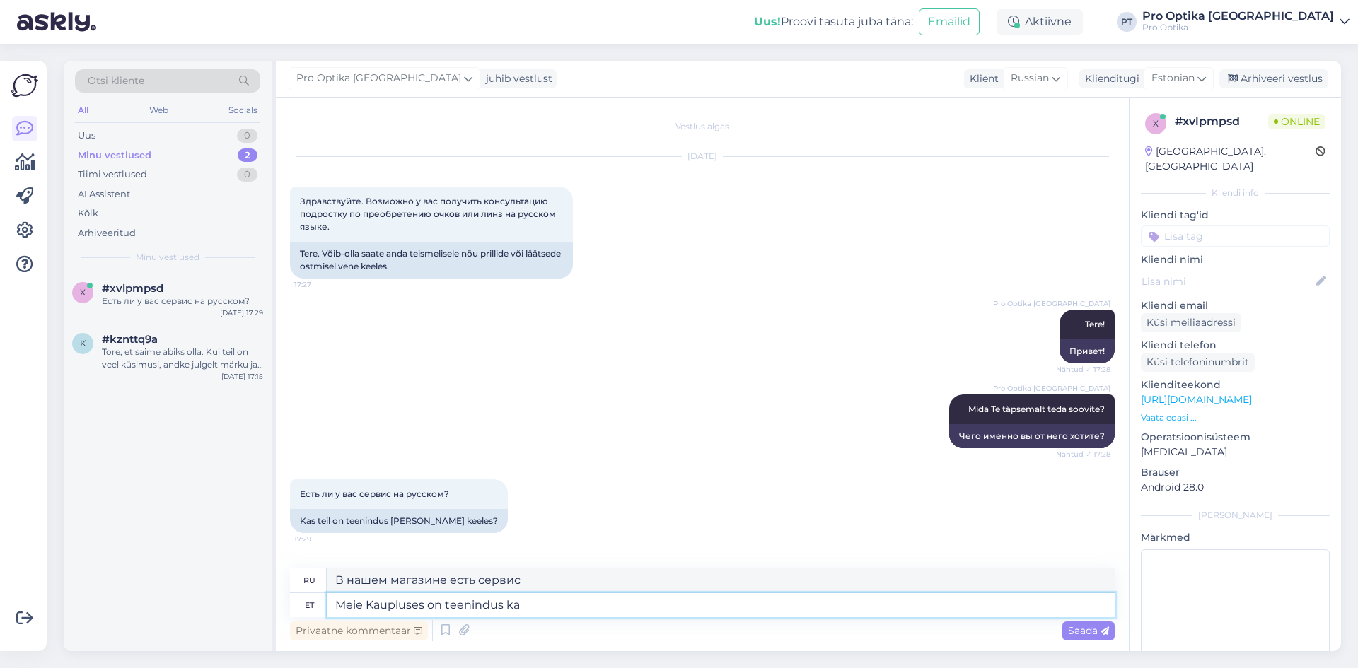
type textarea "Наш магазин также предлагает услугу"
type textarea "Meie Kaupluses on teenindus [PERSON_NAME]"
type textarea "Наш магазин также предлагает обслуживание на русском языке."
type textarea "Meie Kaupluses on teenindus [PERSON_NAME] keeles."
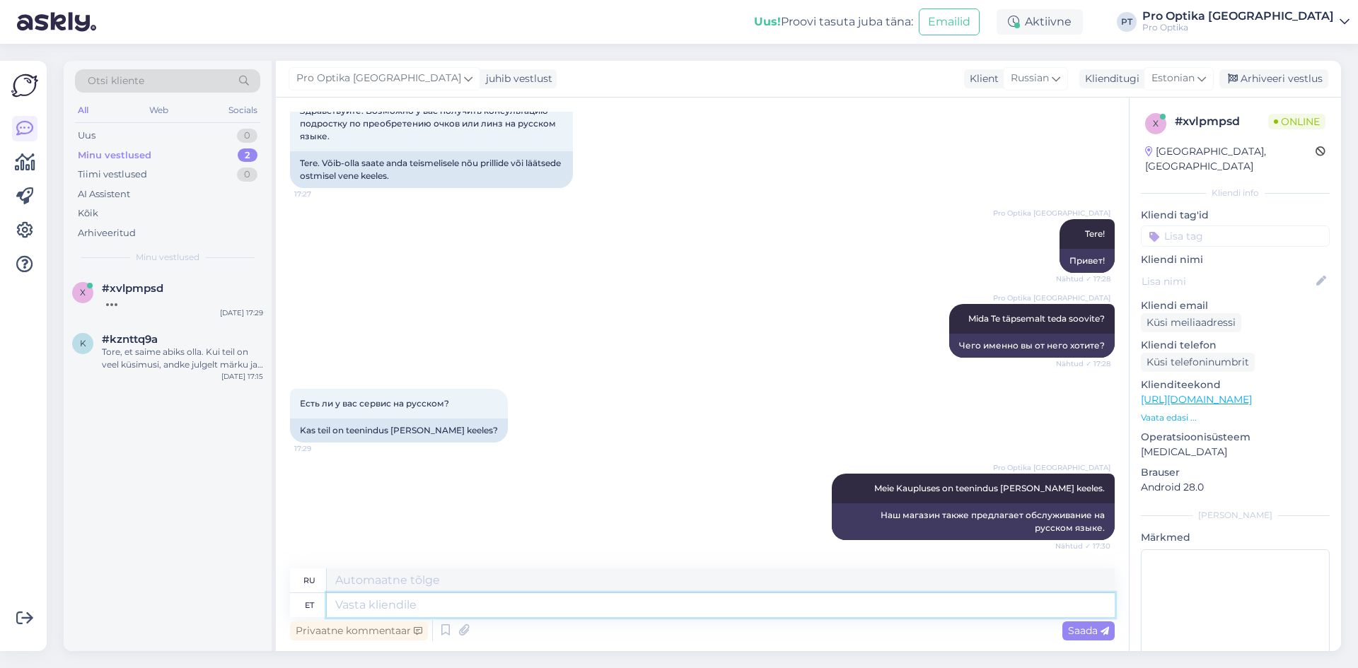
scroll to position [175, 0]
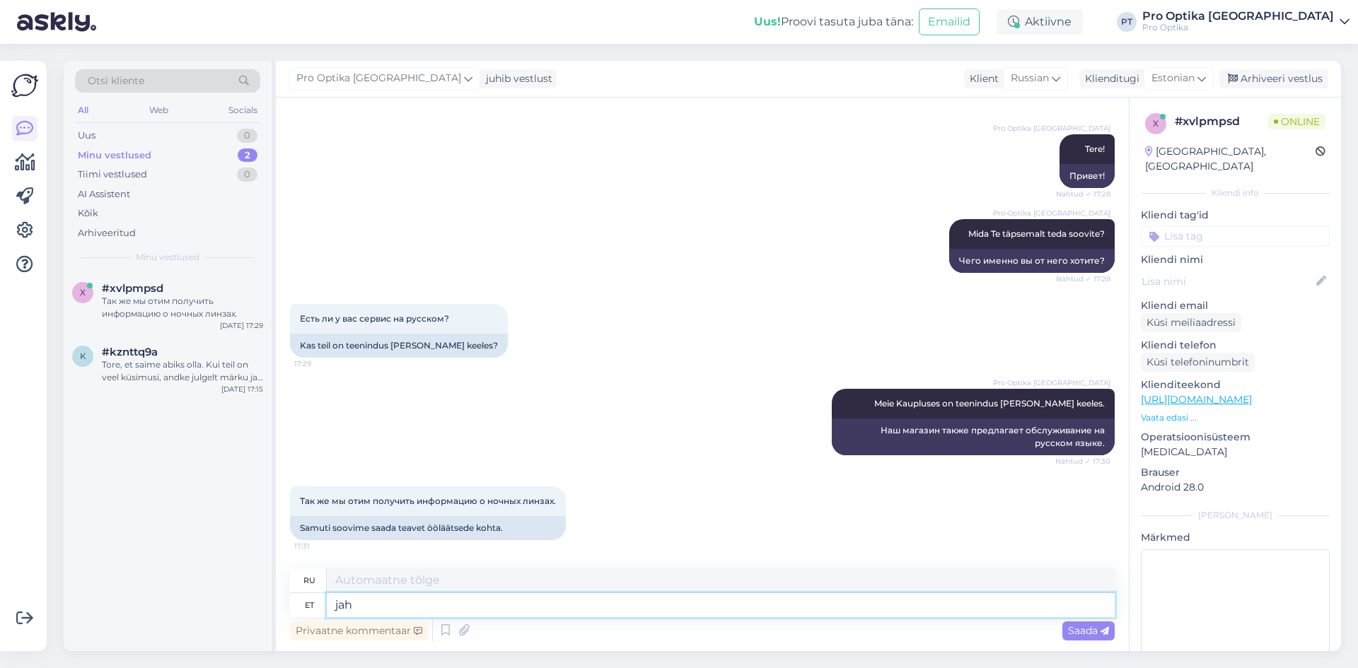
type textarea "ja"
type textarea "да"
type textarea "j"
type textarea "Jah"
type textarea "Да"
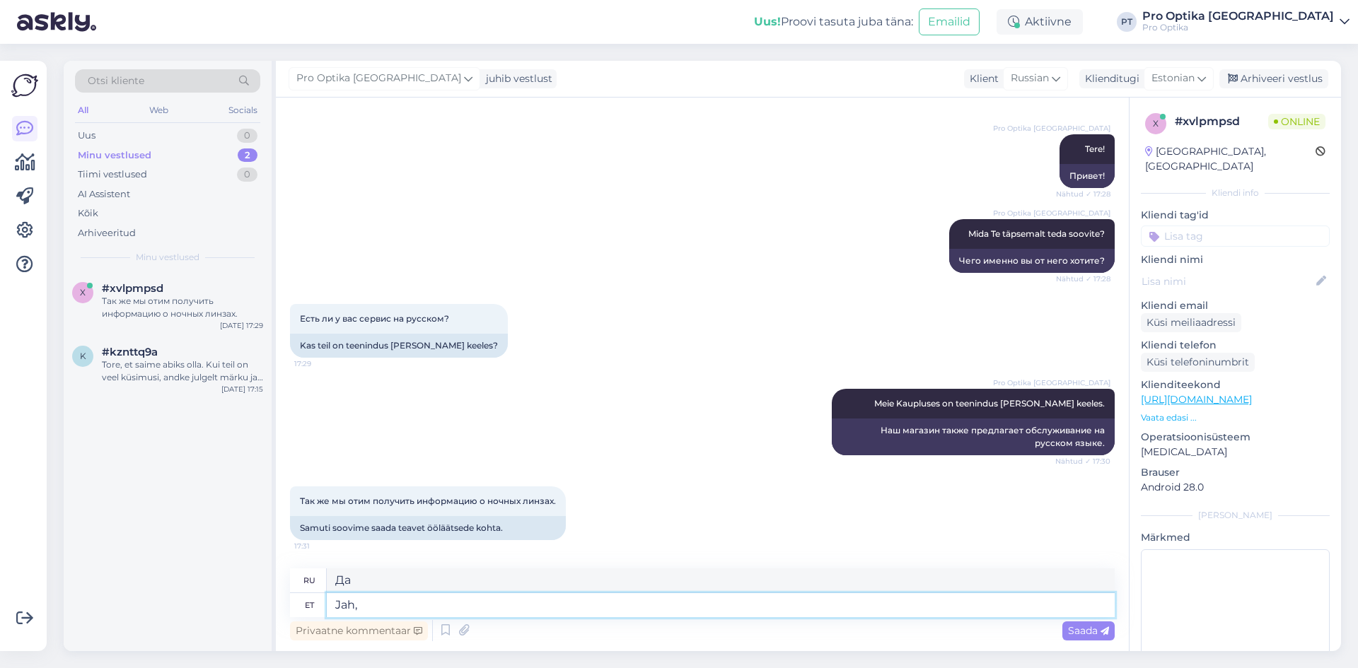
type textarea "Jah,"
type textarea "Да,"
type textarea "Jah, mida"
type textarea "Да, что"
type textarea "Jah, mida Te s"
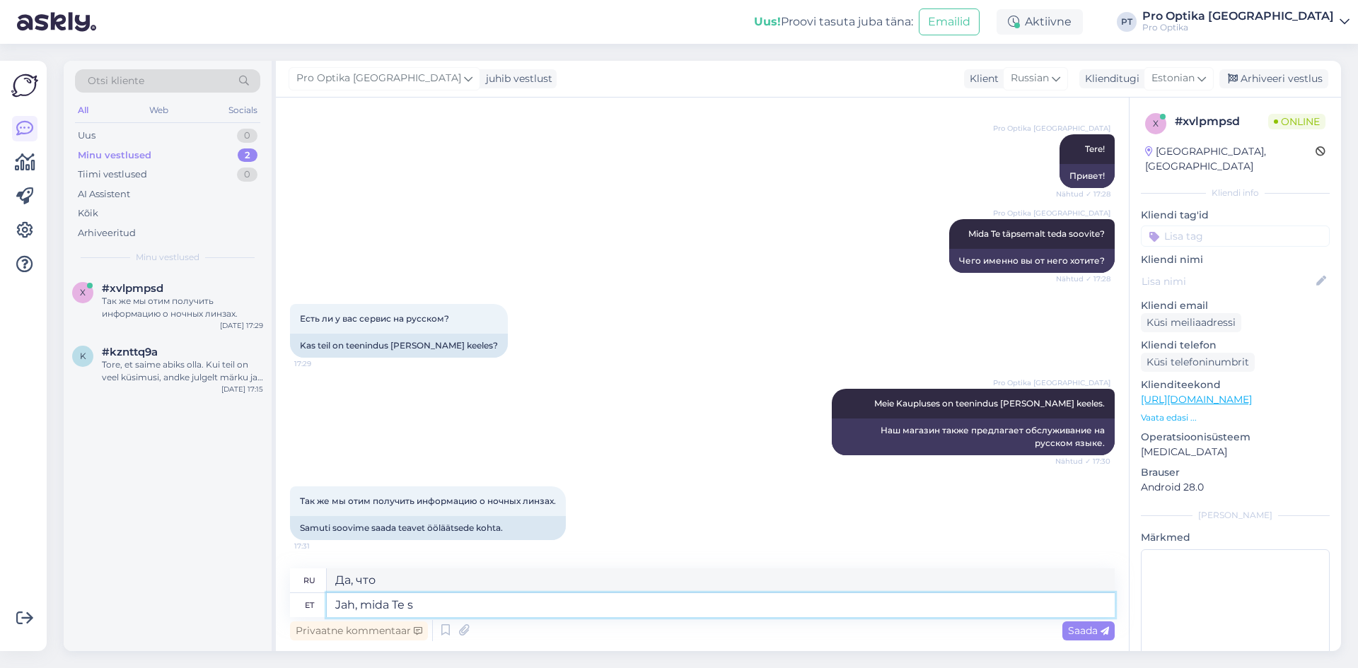
type textarea "Да, что ты"
type textarea "Jah, mida Te soovite"
type textarea "Да, как хотите."
type textarea "Jah, mida Te soovite täpsemalt"
type textarea "Да, что именно вы хотите?"
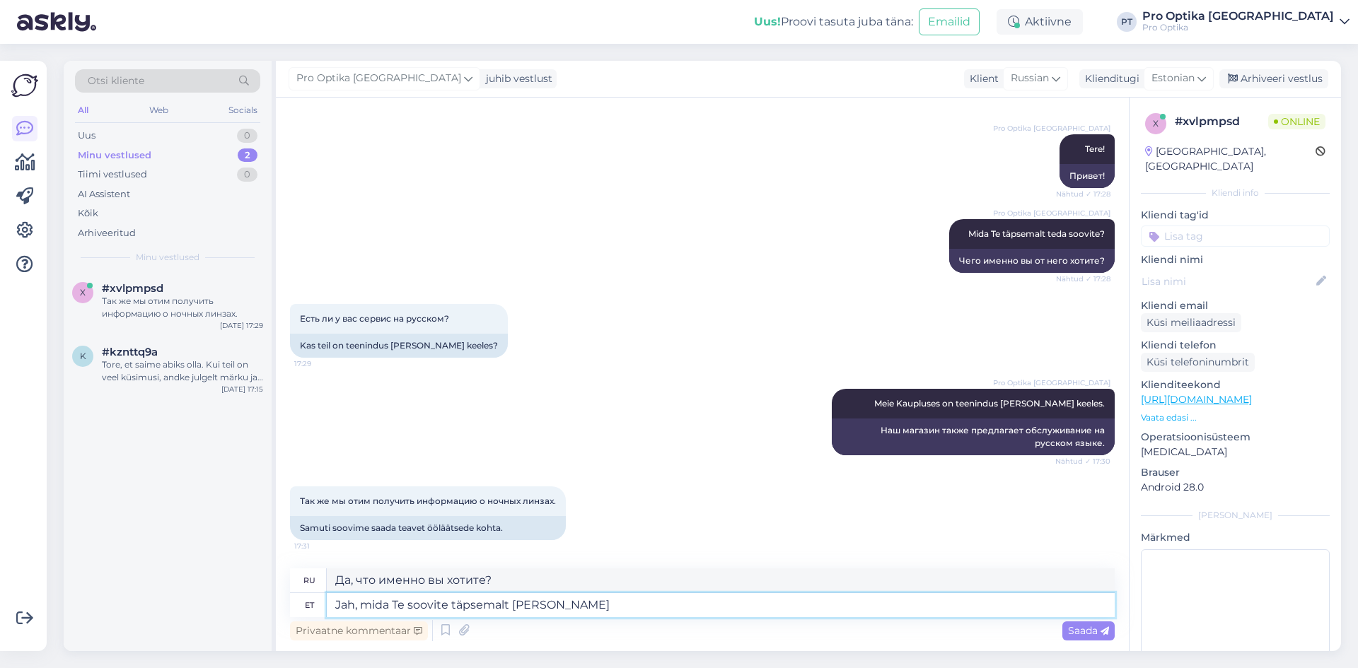
type textarea "Jah, mida Te soovite täpsemalt teda"
type textarea "Да, чего именно вы от него хотите?"
type textarea "Jah, mida Te soovite täpsemalt teda?"
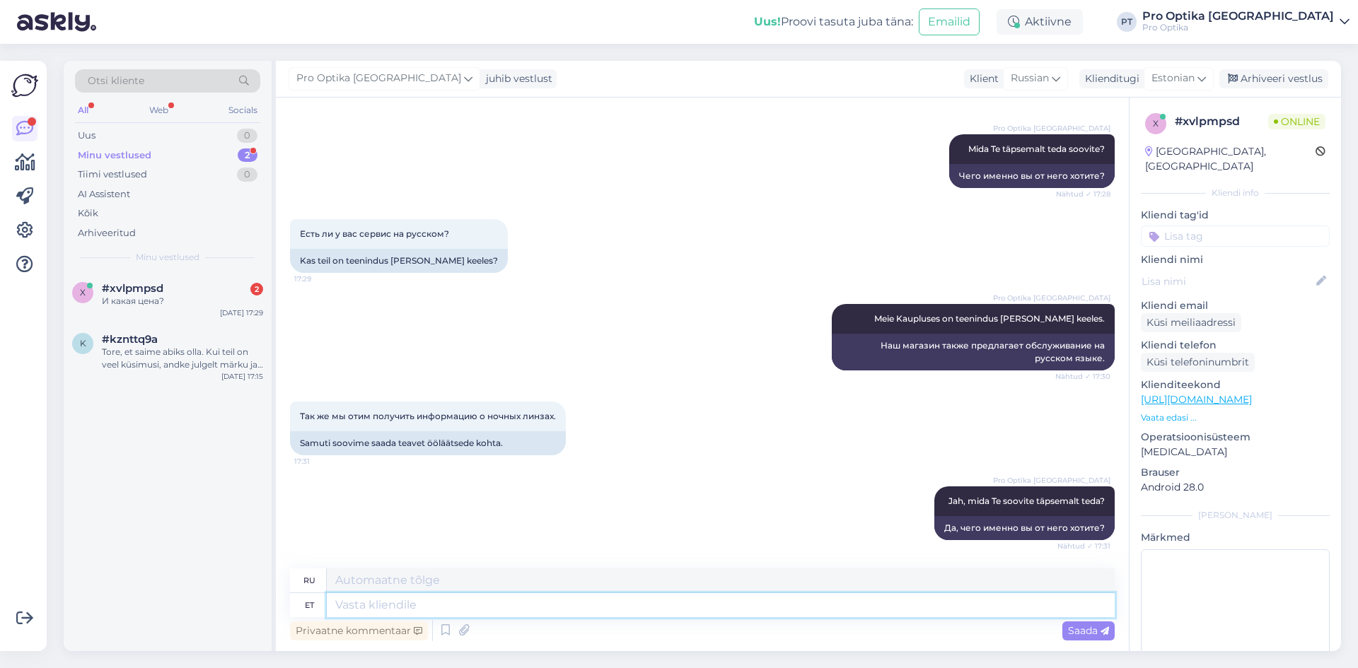
scroll to position [430, 0]
